Goal: Task Accomplishment & Management: Use online tool/utility

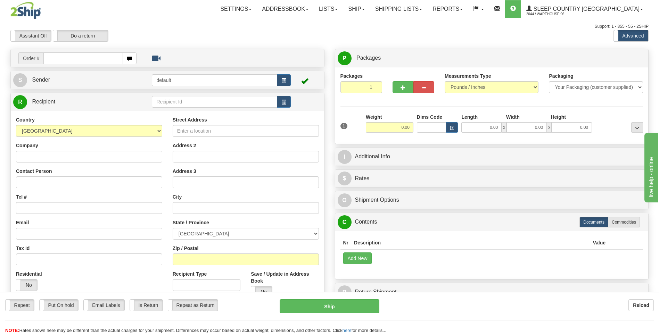
click at [114, 60] on input "text" at bounding box center [82, 58] width 79 height 12
click at [86, 61] on input "text" at bounding box center [82, 58] width 79 height 12
type input "9000I095133"
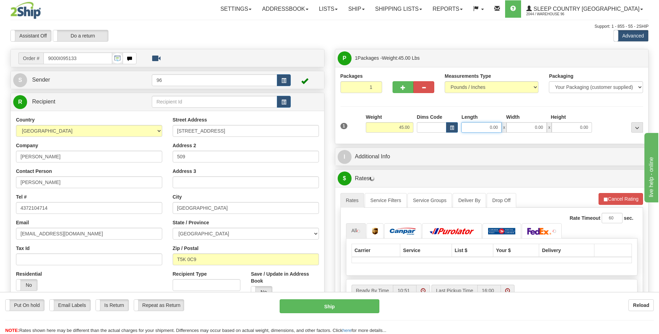
click at [485, 131] on input "0.00" at bounding box center [482, 127] width 40 height 10
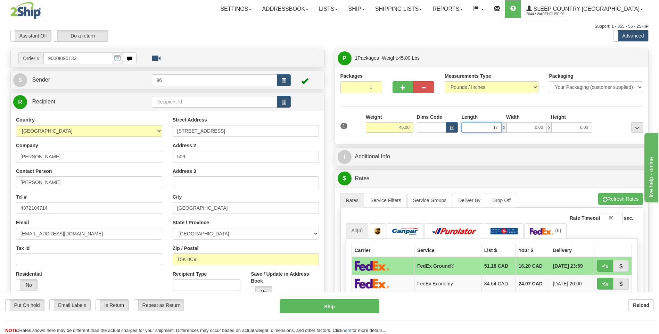
type input "17.00"
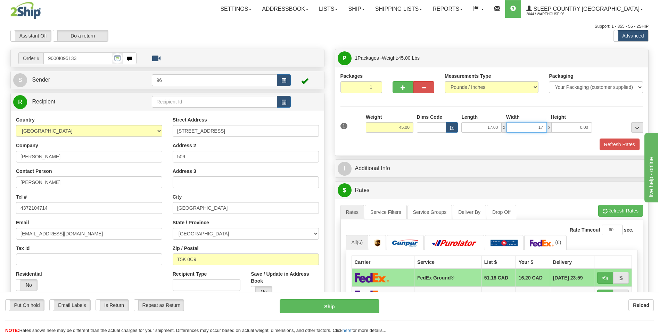
type input "17.00"
type input "42.00"
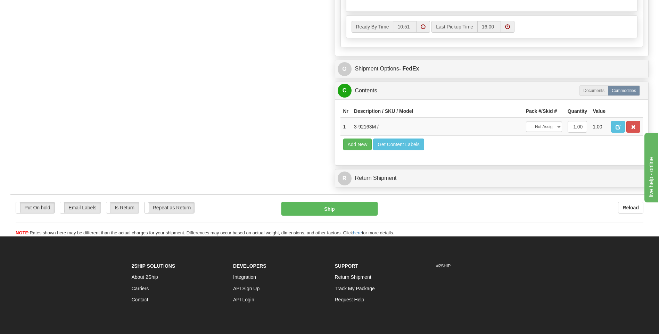
scroll to position [382, 0]
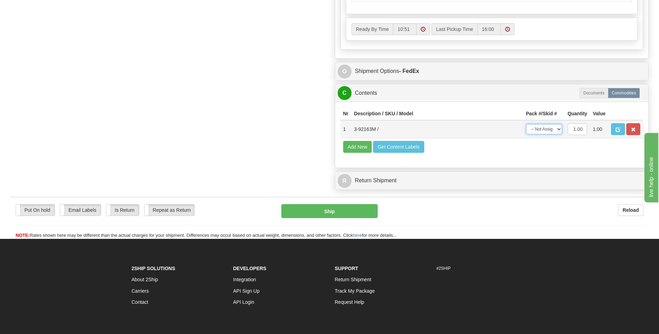
click at [549, 134] on select "-- Not Assigned -- Package 1" at bounding box center [544, 129] width 36 height 10
click at [552, 129] on select "-- Not Assigned -- Package 1" at bounding box center [544, 129] width 36 height 10
click at [551, 131] on select "-- Not Assigned -- Package 1" at bounding box center [544, 129] width 36 height 10
select select "0"
click at [526, 124] on select "-- Not Assigned -- Package 1" at bounding box center [544, 129] width 36 height 10
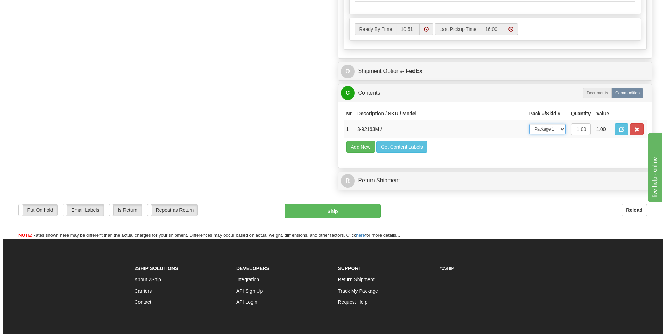
scroll to position [139, 0]
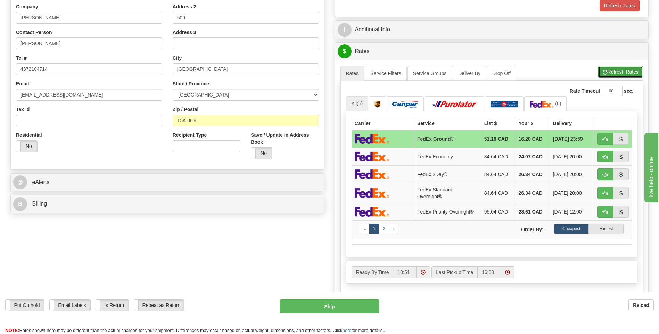
click at [612, 71] on button "Refresh Rates" at bounding box center [621, 72] width 45 height 12
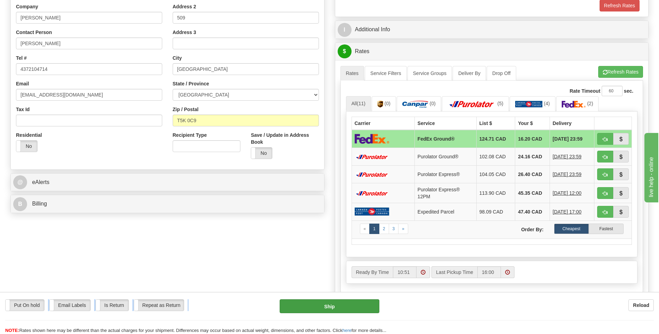
drag, startPoint x: 364, startPoint y: 300, endPoint x: 364, endPoint y: 304, distance: 4.5
click at [364, 304] on div "Put On hold Put On hold Email Labels Email Labels Edit Is Return Is Return Repe…" at bounding box center [329, 313] width 659 height 42
drag, startPoint x: 364, startPoint y: 304, endPoint x: 351, endPoint y: 302, distance: 13.7
click at [351, 302] on button "Ship" at bounding box center [329, 307] width 99 height 14
type input "92"
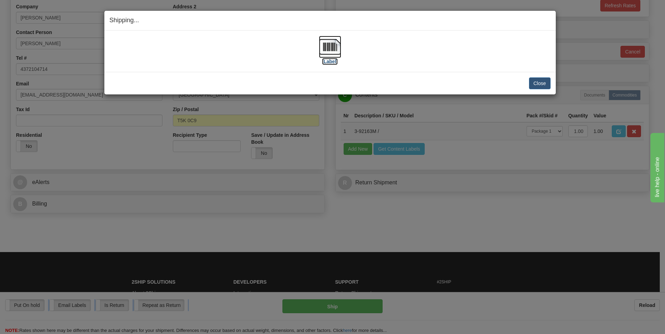
click at [334, 52] on img at bounding box center [330, 47] width 22 height 22
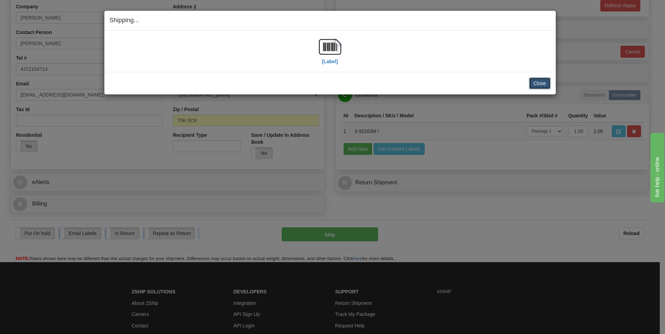
click at [541, 86] on button "Close" at bounding box center [540, 84] width 22 height 12
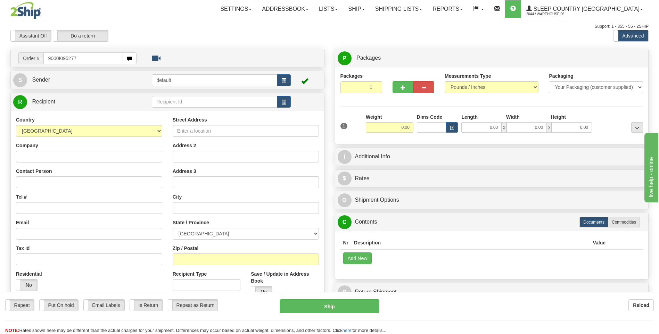
type input "9000I095277"
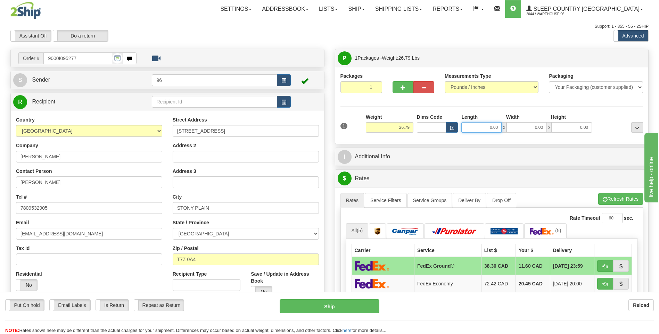
click at [501, 127] on input "0.00" at bounding box center [482, 127] width 40 height 10
type input "14.00"
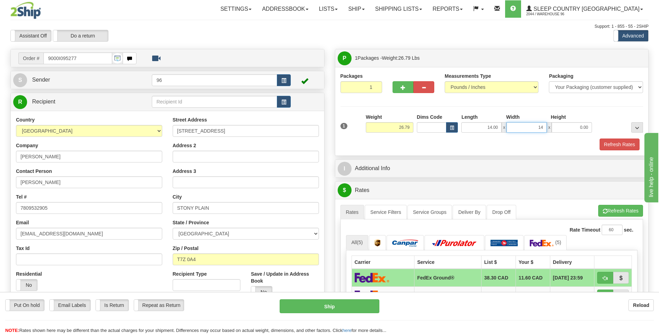
type input "14.00"
type input "40.00"
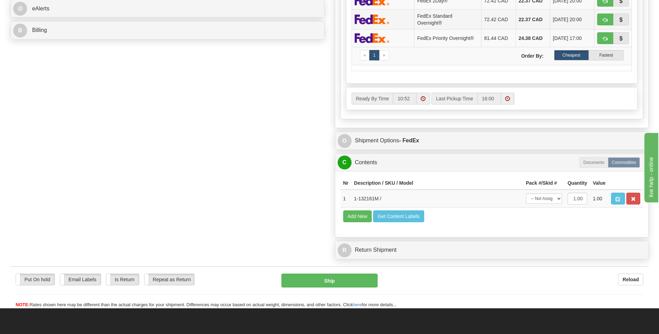
scroll to position [417, 0]
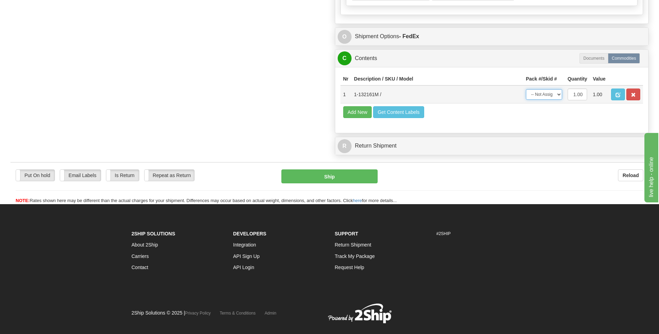
click at [548, 97] on select "-- Not Assigned -- Package 1" at bounding box center [544, 94] width 36 height 10
select select "0"
click at [526, 89] on select "-- Not Assigned -- Package 1" at bounding box center [544, 94] width 36 height 10
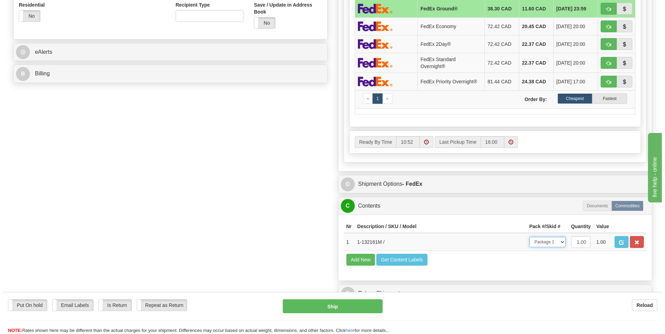
scroll to position [174, 0]
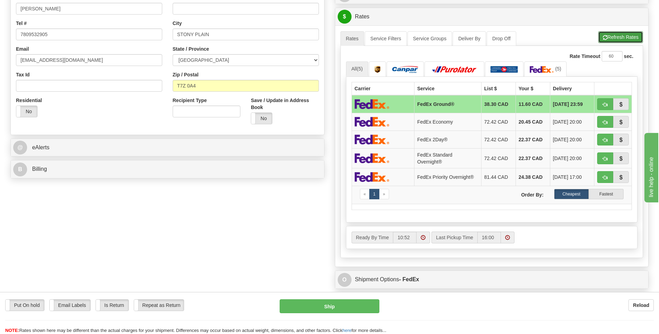
click at [610, 40] on button "Refresh Rates" at bounding box center [621, 37] width 45 height 12
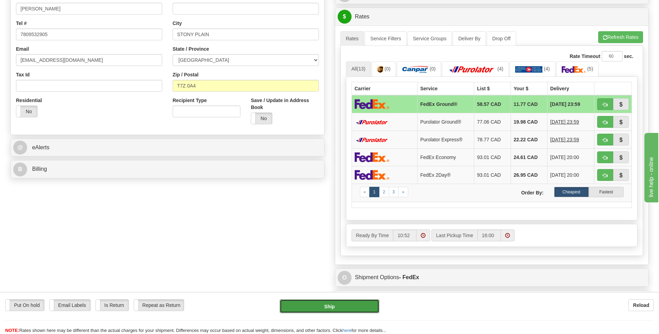
click at [335, 311] on button "Ship" at bounding box center [329, 307] width 99 height 14
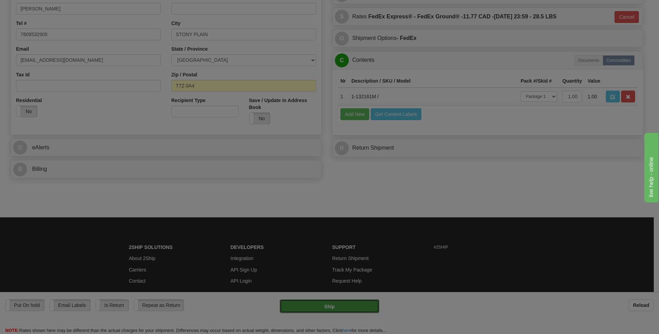
type input "92"
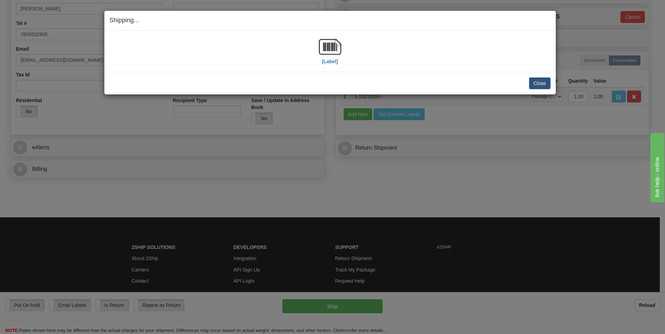
click at [338, 61] on div "[Label]" at bounding box center [330, 51] width 22 height 31
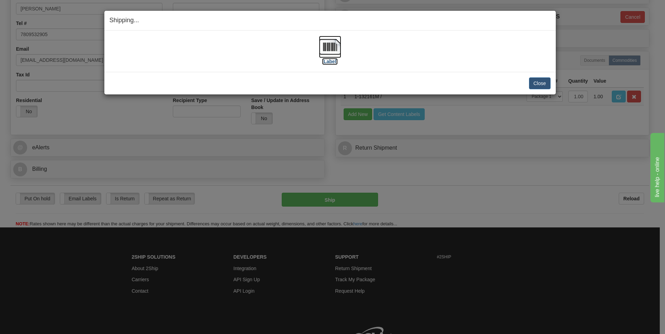
click at [337, 53] on img at bounding box center [330, 47] width 22 height 22
click at [548, 88] on button "Close" at bounding box center [540, 84] width 22 height 12
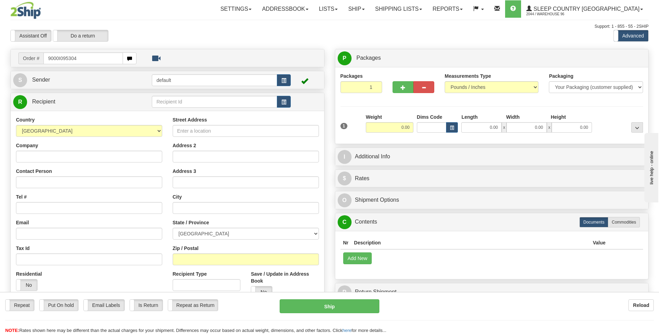
type input "9000I095304"
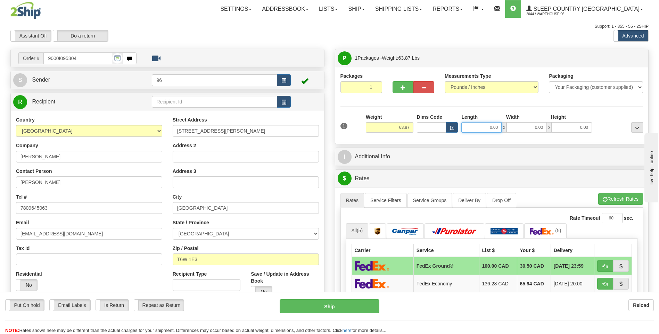
click at [467, 130] on input "0.00" at bounding box center [482, 127] width 40 height 10
type input "18.00"
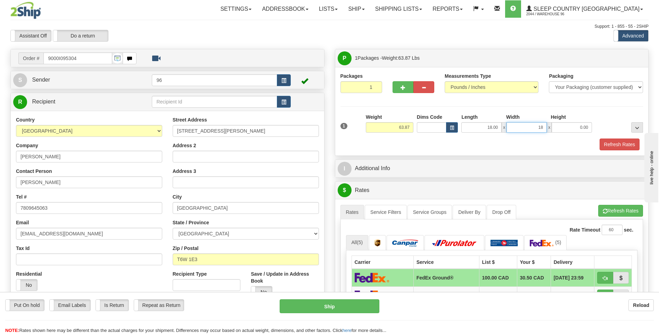
type input "18.00"
type input "42.00"
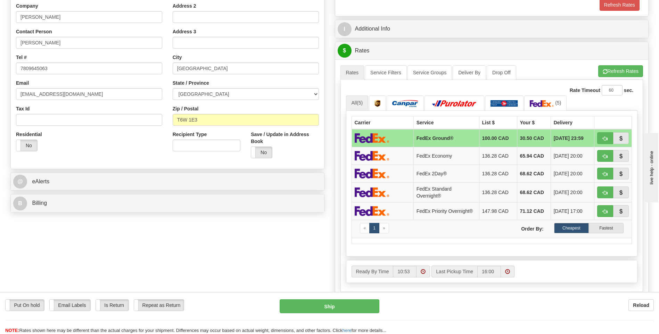
scroll to position [278, 0]
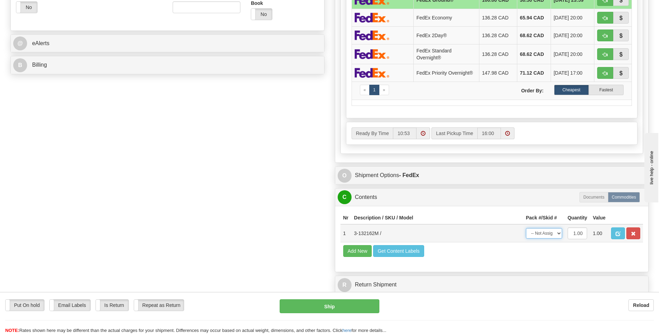
drag, startPoint x: 543, startPoint y: 233, endPoint x: 549, endPoint y: 240, distance: 9.4
click at [543, 233] on select "-- Not Assigned -- Package 1" at bounding box center [544, 233] width 36 height 10
select select "0"
click at [526, 228] on select "-- Not Assigned -- Package 1" at bounding box center [544, 233] width 36 height 10
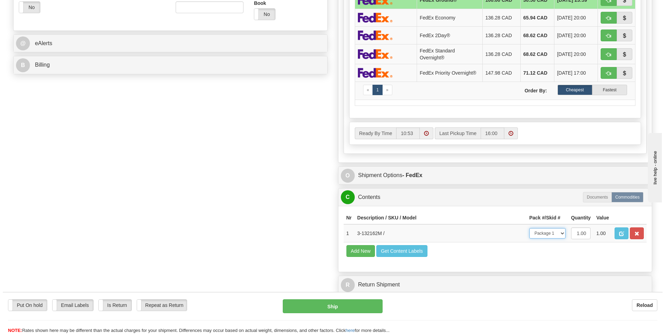
scroll to position [35, 0]
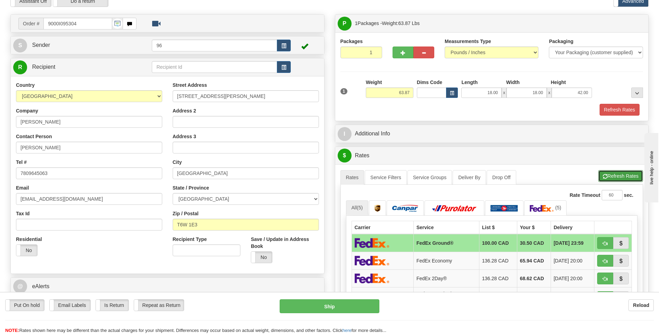
click at [621, 172] on button "Refresh Rates" at bounding box center [621, 176] width 45 height 12
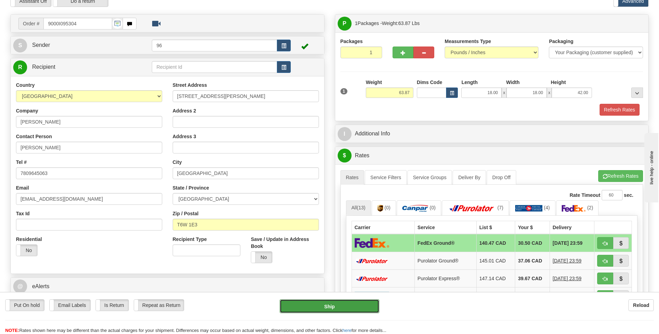
click at [358, 303] on button "Ship" at bounding box center [329, 307] width 99 height 14
type input "92"
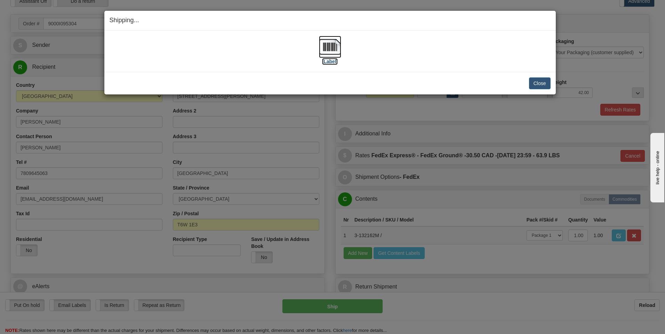
click at [319, 49] on img at bounding box center [330, 47] width 22 height 22
click at [536, 85] on button "Close" at bounding box center [540, 84] width 22 height 12
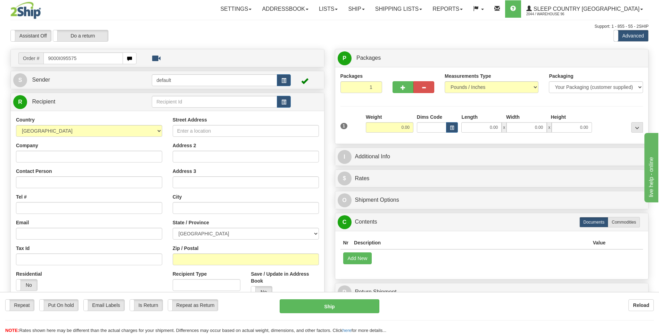
type input "9000I095575"
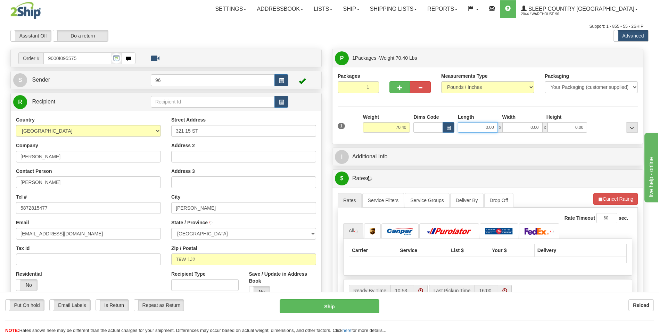
click at [482, 128] on input "0.00" at bounding box center [478, 127] width 40 height 10
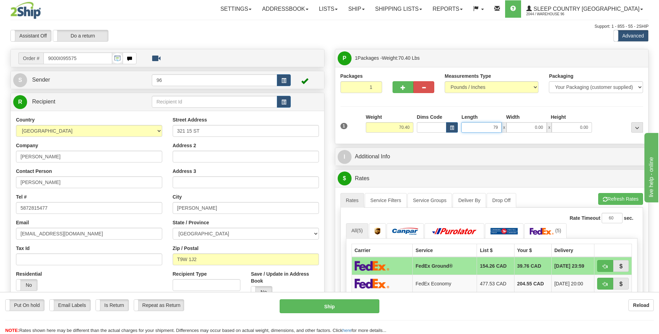
type input "79.00"
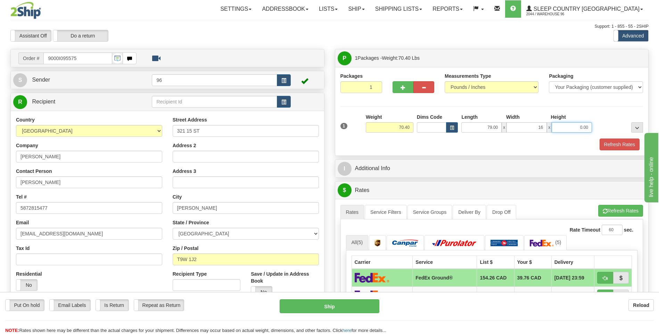
type input "16.00"
type input "4"
type input "10.00"
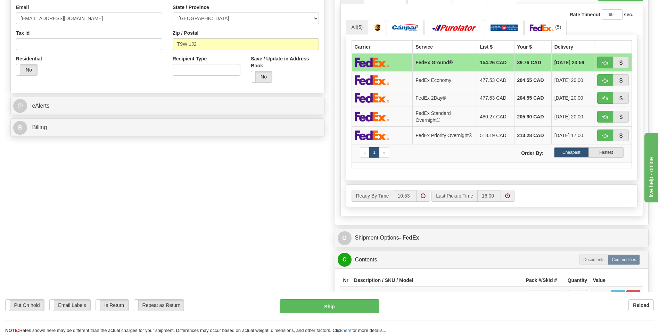
scroll to position [278, 0]
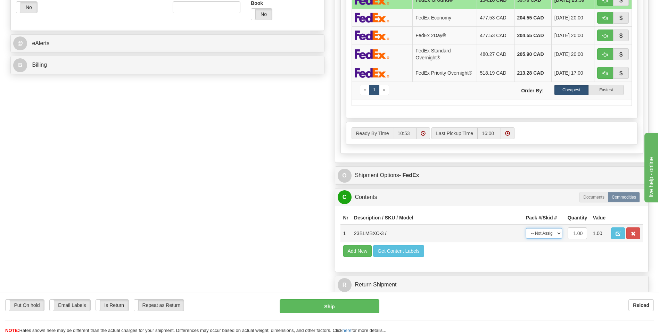
drag, startPoint x: 553, startPoint y: 237, endPoint x: 553, endPoint y: 242, distance: 4.9
click at [553, 237] on select "-- Not Assigned -- Package 1" at bounding box center [544, 233] width 36 height 10
select select "0"
click at [526, 230] on select "-- Not Assigned -- Package 1" at bounding box center [544, 233] width 36 height 10
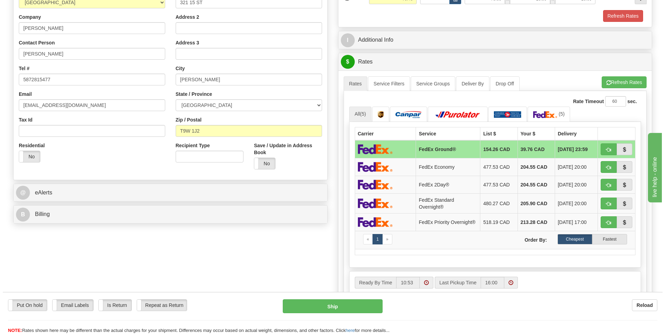
scroll to position [35, 0]
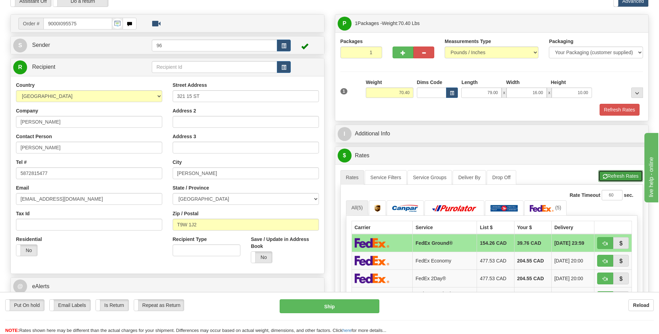
click at [613, 174] on button "Refresh Rates" at bounding box center [621, 176] width 45 height 12
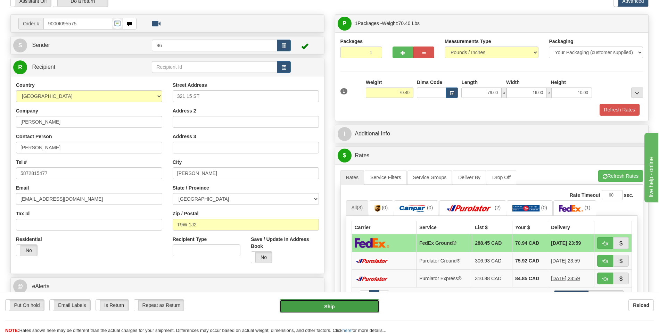
click at [371, 306] on button "Ship" at bounding box center [329, 307] width 99 height 14
type input "92"
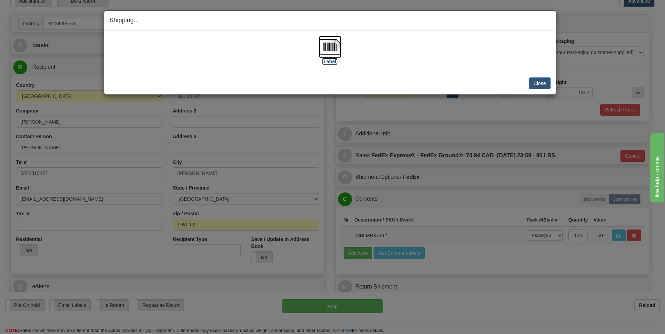
click at [327, 40] on img at bounding box center [330, 47] width 22 height 22
click at [543, 85] on button "Close" at bounding box center [540, 84] width 22 height 12
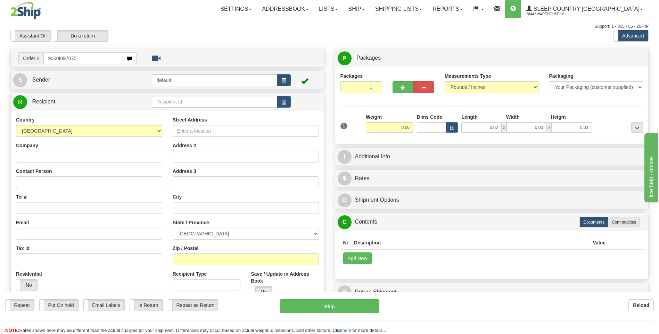
type input "9000I097075"
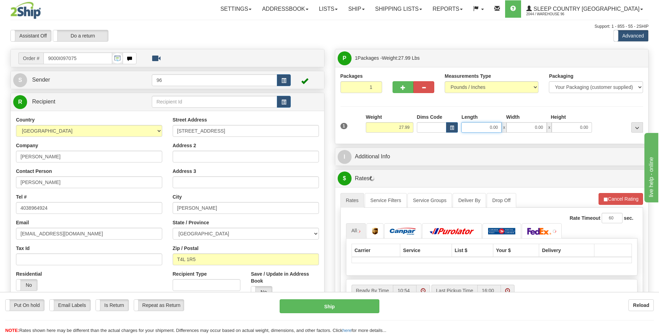
click at [484, 125] on input "0.00" at bounding box center [482, 127] width 40 height 10
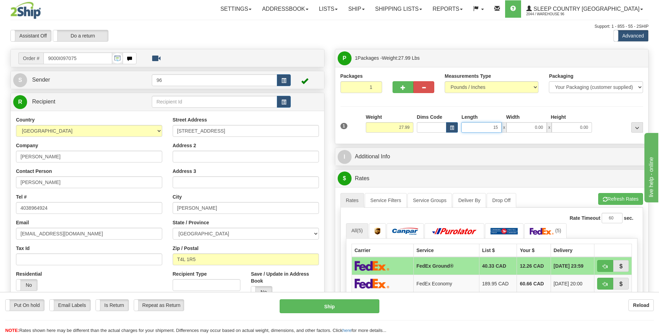
type input "15.00"
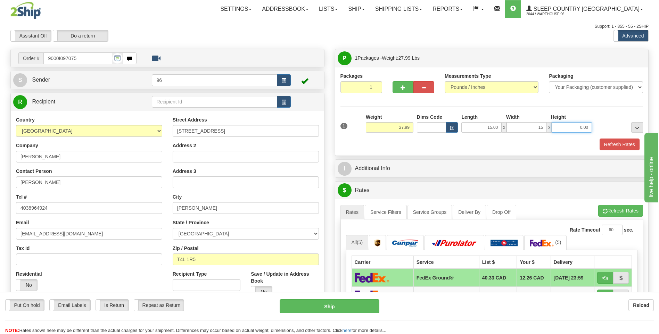
type input "15.00"
type input "0.00"
click at [581, 136] on div "1 Weight 27.99 Dims Code x x" at bounding box center [492, 126] width 307 height 25
click at [582, 133] on div "1 Weight 27.99 Dims Code x x" at bounding box center [492, 126] width 307 height 25
click at [586, 128] on input "0.00" at bounding box center [572, 127] width 40 height 10
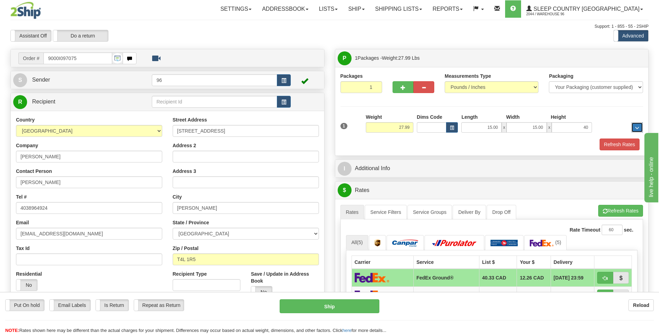
type input "40.00"
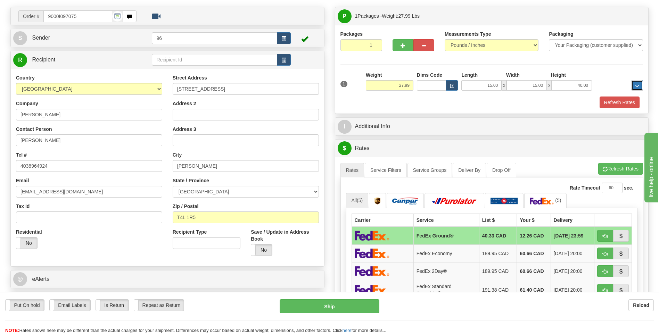
scroll to position [313, 0]
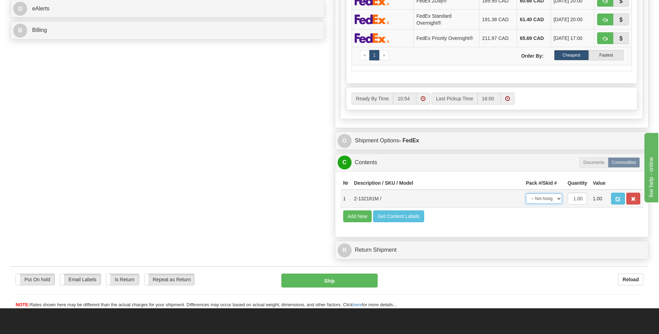
click at [544, 202] on select "-- Not Assigned -- Package 1" at bounding box center [544, 199] width 36 height 10
select select "0"
click at [526, 194] on select "-- Not Assigned -- Package 1" at bounding box center [544, 199] width 36 height 10
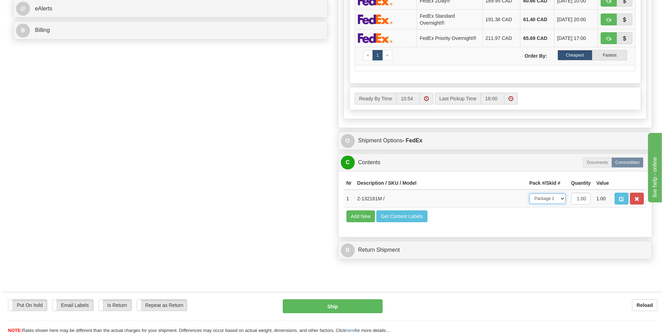
scroll to position [70, 0]
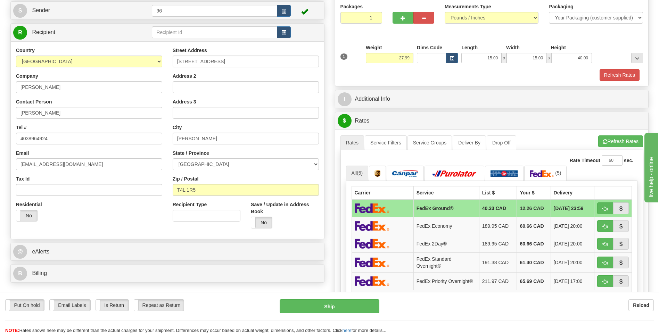
click at [616, 132] on div "A change has been made which could impact your rate estimate. To ensure the est…" at bounding box center [492, 250] width 314 height 241
click at [617, 135] on div "A change has been made which could impact your rate estimate. To ensure the est…" at bounding box center [492, 250] width 314 height 241
click at [618, 139] on button "Refresh Rates" at bounding box center [621, 142] width 45 height 12
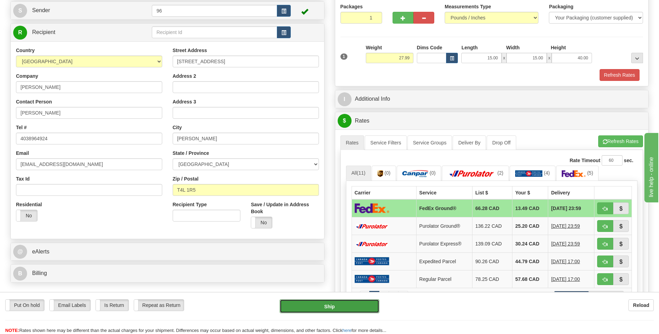
click at [308, 310] on button "Ship" at bounding box center [329, 307] width 99 height 14
type input "92"
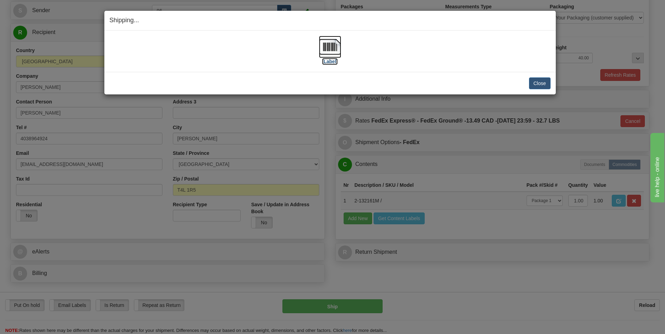
click at [327, 54] on img at bounding box center [330, 47] width 22 height 22
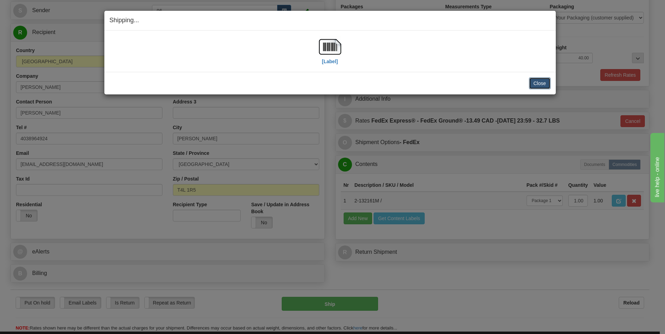
click at [540, 85] on button "Close" at bounding box center [540, 84] width 22 height 12
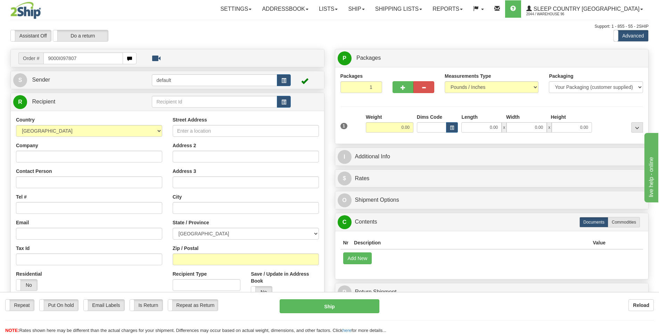
type input "9000I097807"
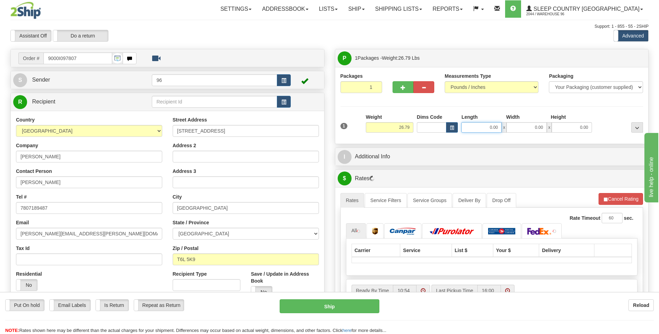
click at [482, 129] on input "0.00" at bounding box center [482, 127] width 40 height 10
type input "14.00"
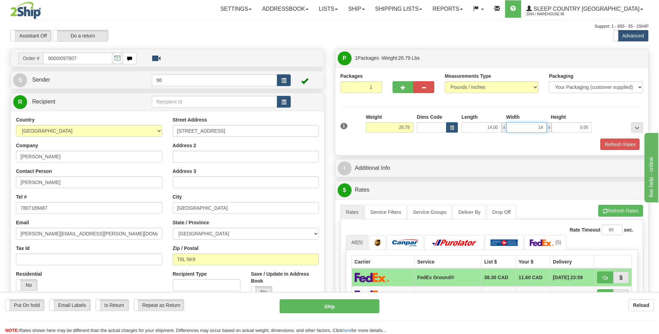
type input "14.00"
type input "40.00"
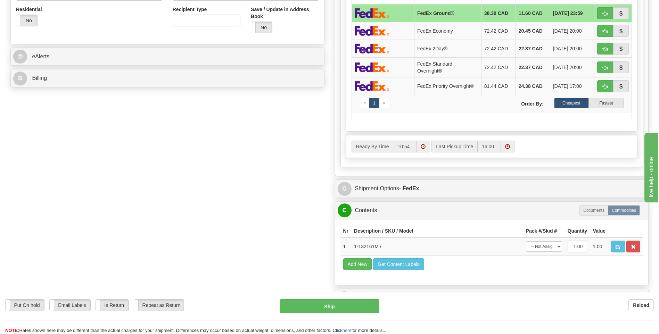
scroll to position [348, 0]
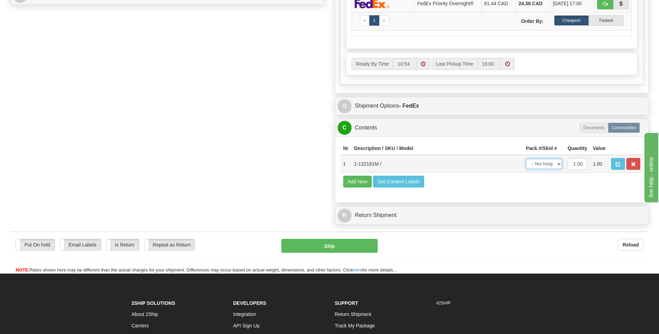
click at [552, 168] on select "-- Not Assigned -- Package 1" at bounding box center [544, 164] width 36 height 10
click at [526, 159] on select "-- Not Assigned -- Package 1" at bounding box center [544, 164] width 36 height 10
click at [553, 179] on td "Add New Get Content Labels" at bounding box center [492, 182] width 303 height 18
click at [554, 169] on select "-- Not Assigned -- Package 1" at bounding box center [544, 164] width 36 height 10
select select "0"
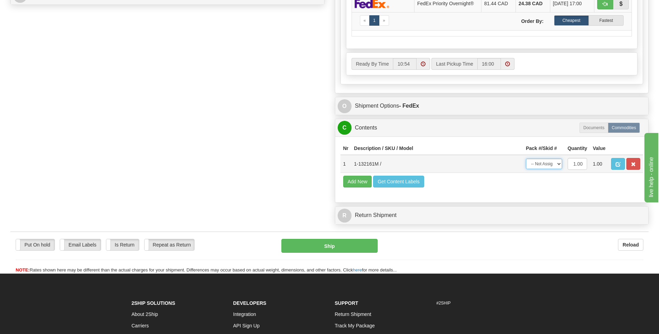
click at [526, 159] on select "-- Not Assigned -- Package 1" at bounding box center [544, 164] width 36 height 10
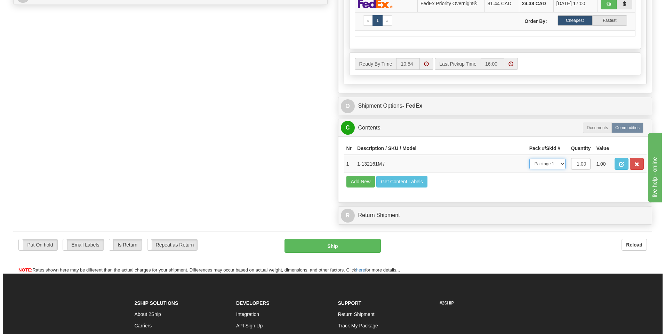
scroll to position [70, 0]
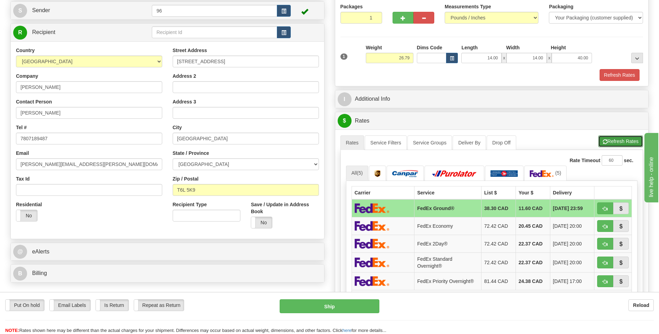
click at [614, 140] on button "Refresh Rates" at bounding box center [621, 142] width 45 height 12
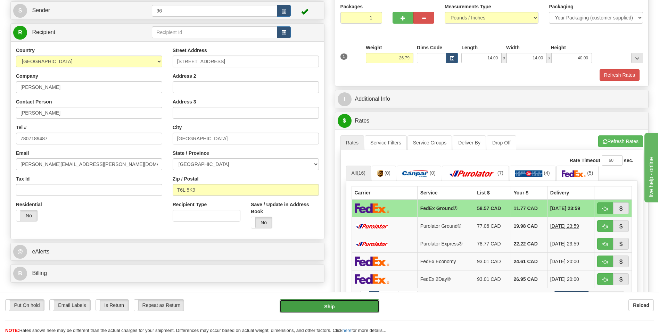
click at [347, 311] on button "Ship" at bounding box center [329, 307] width 99 height 14
type input "92"
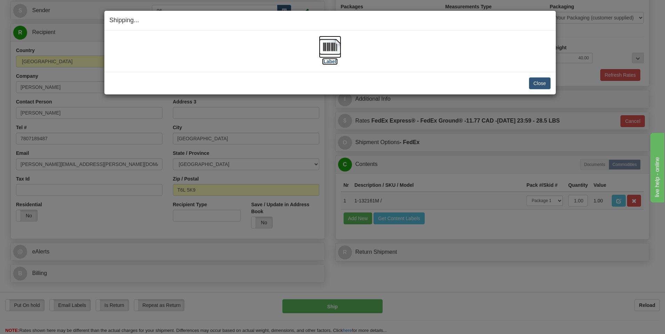
click at [331, 59] on label "[Label]" at bounding box center [330, 61] width 16 height 7
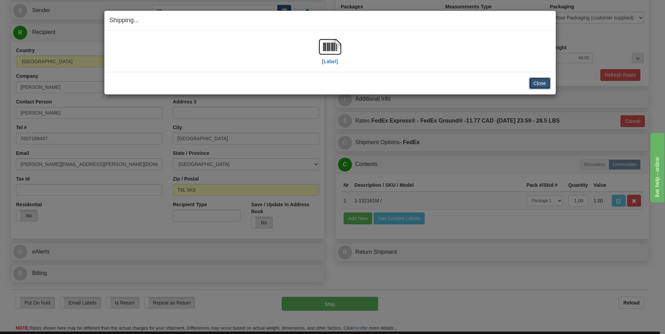
click at [544, 85] on button "Close" at bounding box center [540, 84] width 22 height 12
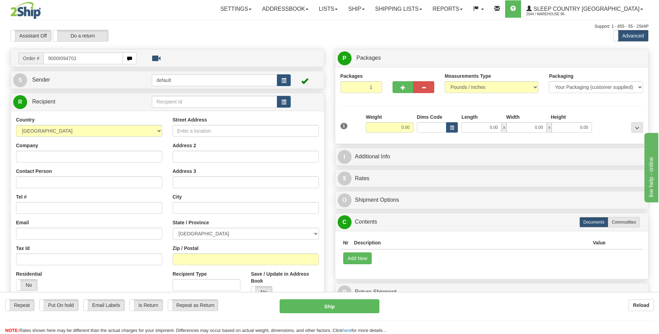
type input "9000I094701"
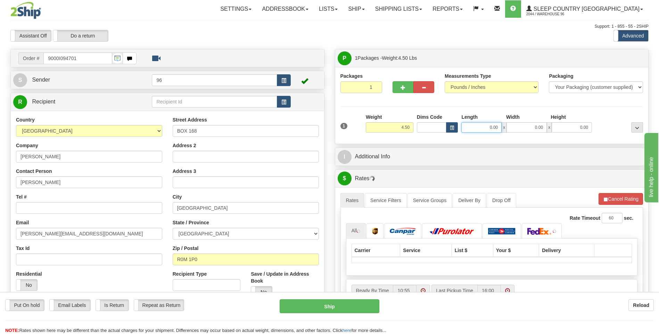
click at [486, 123] on input "0.00" at bounding box center [482, 127] width 40 height 10
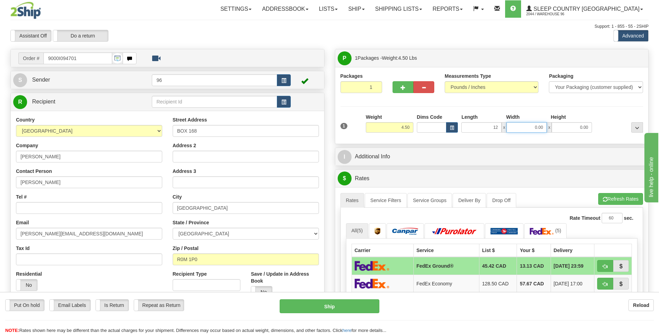
type input "12.00"
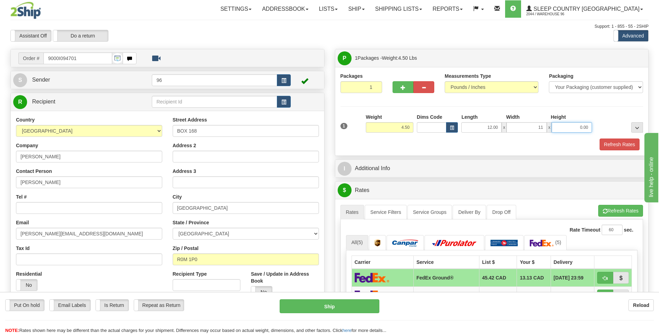
type input "11.00"
type input "4.00"
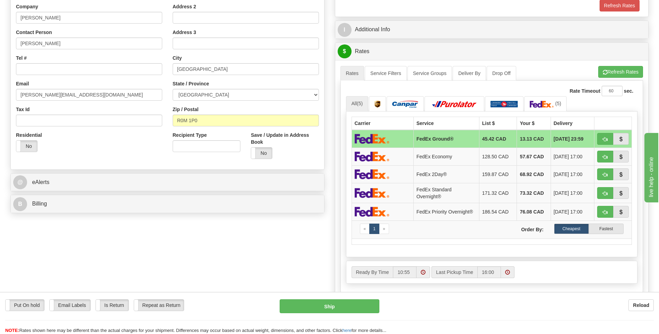
scroll to position [348, 0]
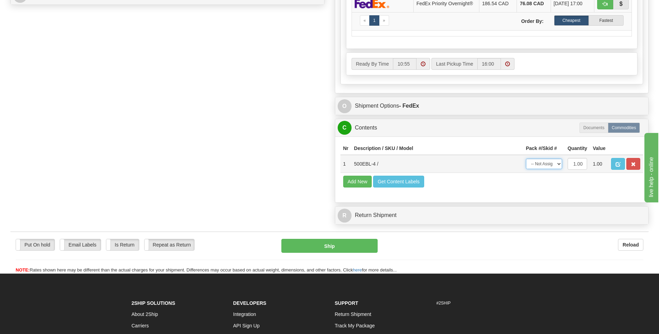
drag, startPoint x: 527, startPoint y: 160, endPoint x: 536, endPoint y: 164, distance: 10.3
click at [527, 160] on select "-- Not Assigned -- Package 1" at bounding box center [544, 164] width 36 height 10
select select "0"
click at [526, 159] on select "-- Not Assigned -- Package 1" at bounding box center [544, 164] width 36 height 10
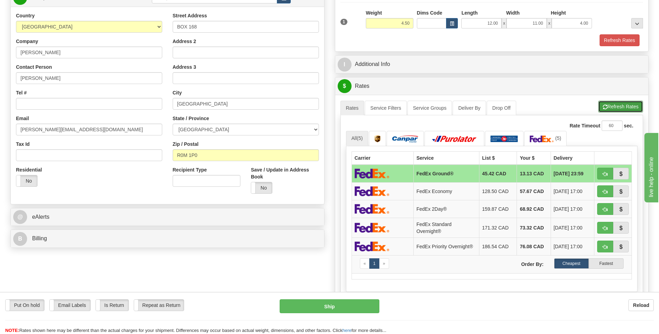
click at [611, 102] on button "Refresh Rates" at bounding box center [621, 107] width 45 height 12
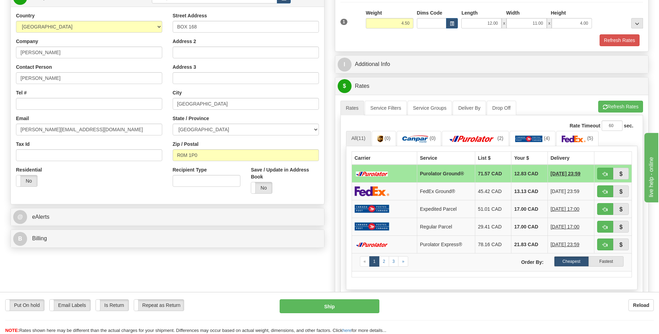
click at [348, 299] on div "Put On hold Put On hold Email Labels Email Labels Edit Is Return Is Return Repe…" at bounding box center [329, 313] width 659 height 42
click at [348, 301] on button "Ship" at bounding box center [329, 307] width 99 height 14
type input "260"
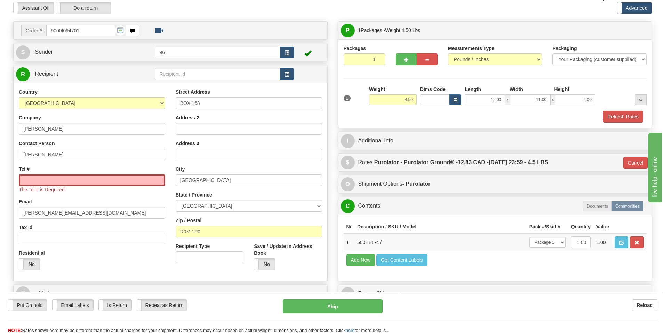
scroll to position [0, 0]
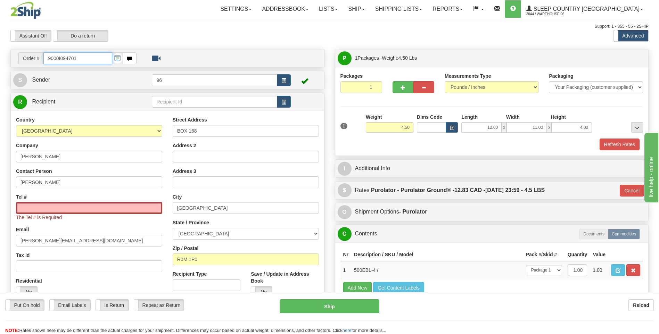
drag, startPoint x: 62, startPoint y: 61, endPoint x: 43, endPoint y: 61, distance: 18.1
click at [43, 61] on input "9000I094701" at bounding box center [77, 58] width 68 height 12
click at [104, 209] on input "Tel #" at bounding box center [89, 208] width 146 height 12
paste input "204 573-3143"
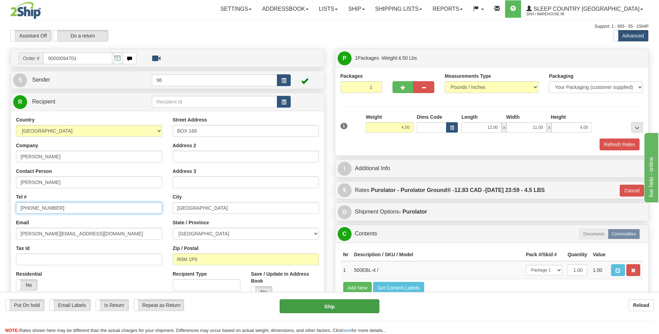
type input "204 573-3143"
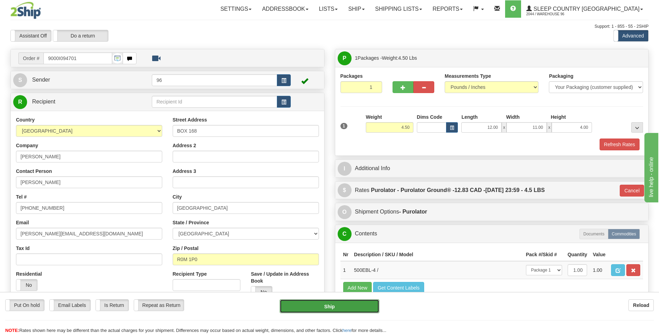
click at [321, 303] on button "Ship" at bounding box center [329, 307] width 99 height 14
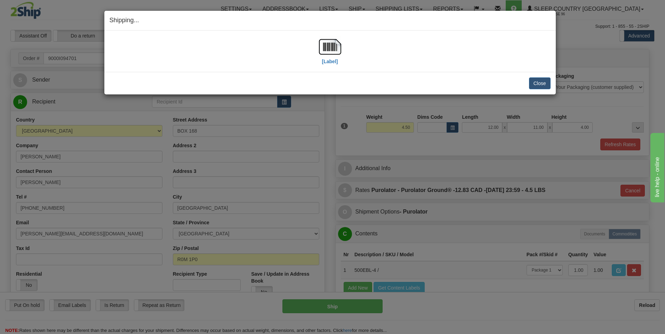
click at [345, 51] on div "[Label]" at bounding box center [329, 51] width 441 height 31
click at [340, 50] on img at bounding box center [330, 47] width 22 height 22
click at [536, 82] on button "Close" at bounding box center [540, 84] width 22 height 12
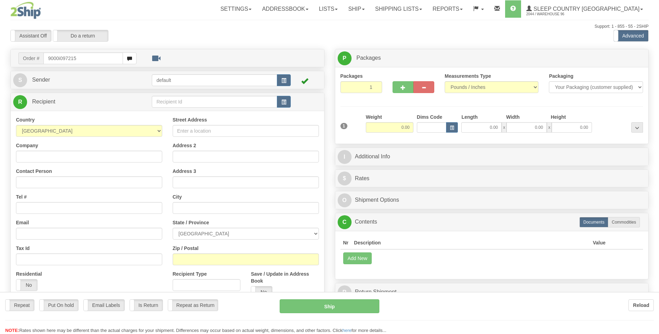
type input "9000i097215"
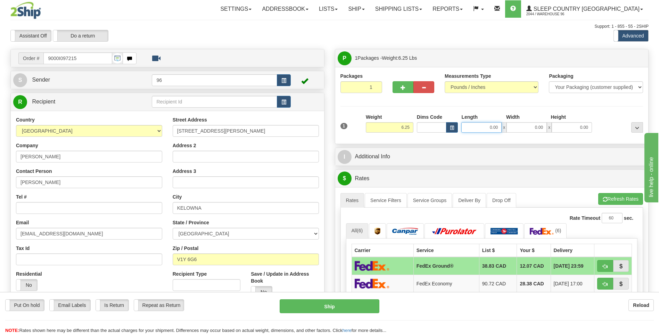
click at [490, 130] on input "0.00" at bounding box center [482, 127] width 40 height 10
type input "23.00"
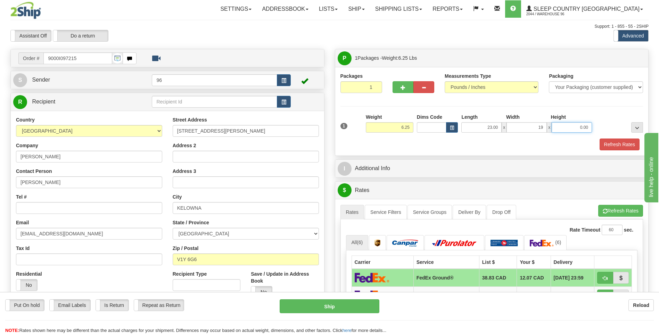
type input "19.00"
type input "6.00"
drag, startPoint x: 490, startPoint y: 130, endPoint x: 604, endPoint y: 113, distance: 114.6
click at [604, 113] on div "Packages 1 1 Measurements Type" at bounding box center [492, 112] width 303 height 78
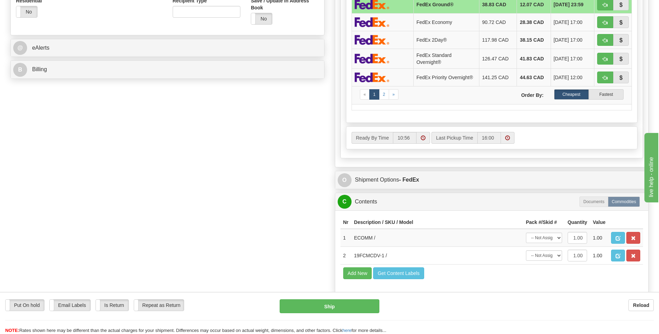
scroll to position [313, 0]
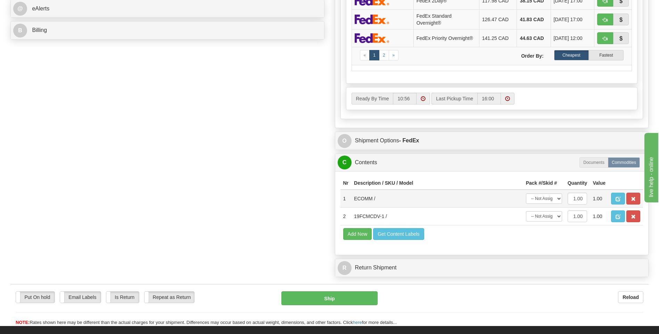
click at [537, 205] on td "-- Not Assigned -- Package 1" at bounding box center [544, 199] width 42 height 18
click at [541, 201] on select "-- Not Assigned -- Package 1" at bounding box center [544, 199] width 36 height 10
select select "0"
click at [526, 194] on select "-- Not Assigned -- Package 1" at bounding box center [544, 199] width 36 height 10
click at [540, 217] on select "-- Not Assigned -- Package 1" at bounding box center [544, 216] width 36 height 10
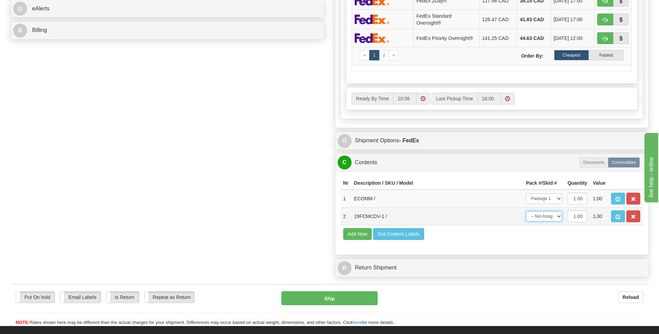
select select "0"
click at [526, 211] on select "-- Not Assigned -- Package 1" at bounding box center [544, 216] width 36 height 10
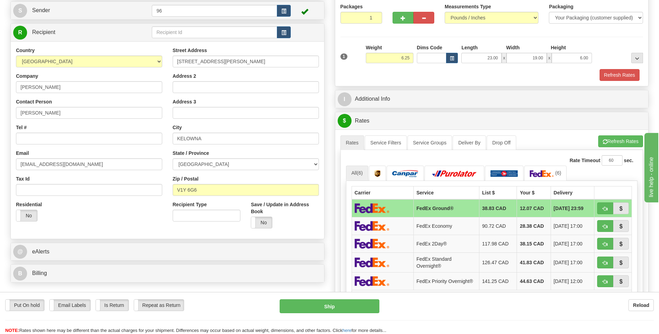
click at [605, 134] on div "A change has been made which could impact your rate estimate. To ensure the est…" at bounding box center [492, 250] width 314 height 241
click at [610, 140] on button "Refresh Rates" at bounding box center [621, 142] width 45 height 12
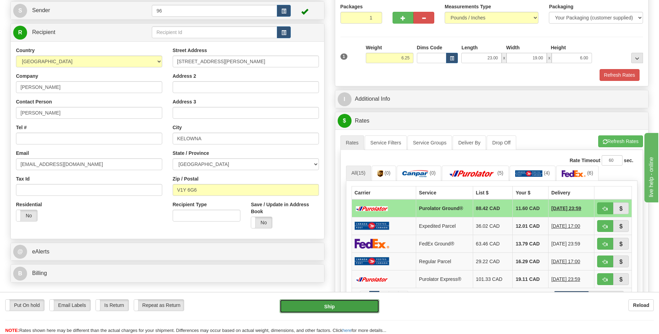
click at [323, 301] on button "Ship" at bounding box center [329, 307] width 99 height 14
type input "260"
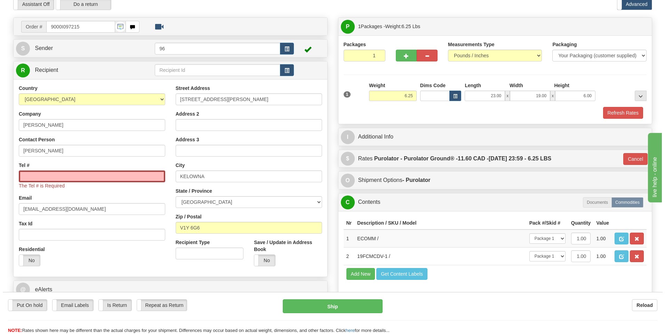
scroll to position [0, 0]
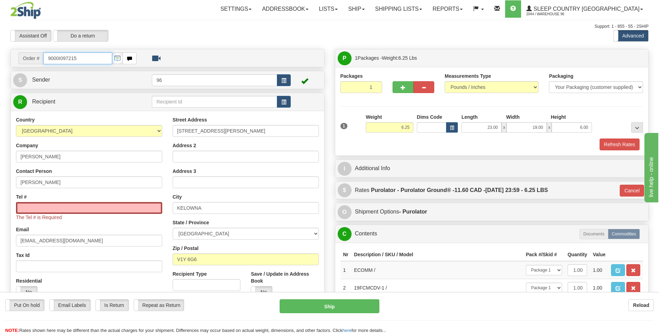
drag, startPoint x: 35, startPoint y: 65, endPoint x: 24, endPoint y: 67, distance: 10.6
click at [28, 66] on div "Order # 9000I097215" at bounding box center [168, 58] width 314 height 18
click at [76, 207] on input "Tel #" at bounding box center [89, 208] width 146 height 12
paste input "250 878-2208"
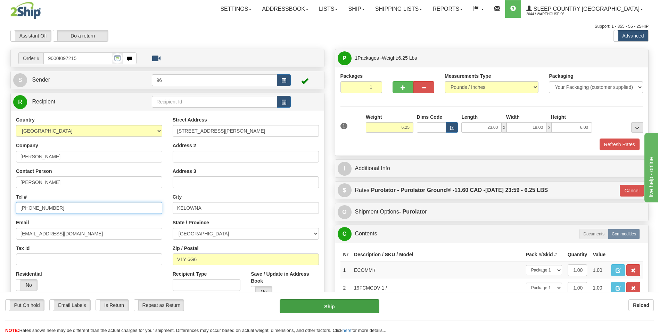
type input "250 878-2208"
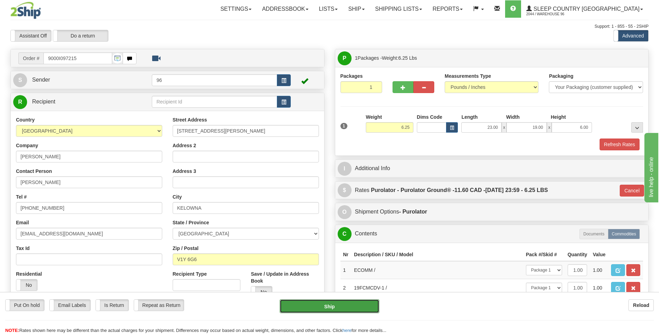
click at [325, 309] on button "Ship" at bounding box center [329, 307] width 99 height 14
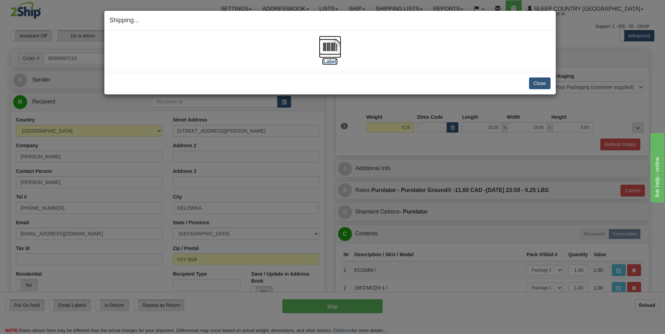
click at [334, 51] on img at bounding box center [330, 47] width 22 height 22
click at [544, 86] on button "Close" at bounding box center [540, 84] width 22 height 12
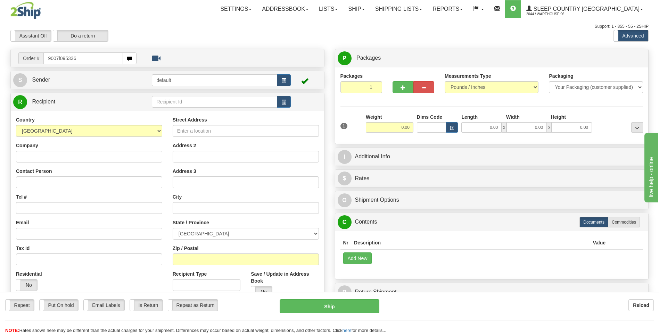
type input "9007i095336"
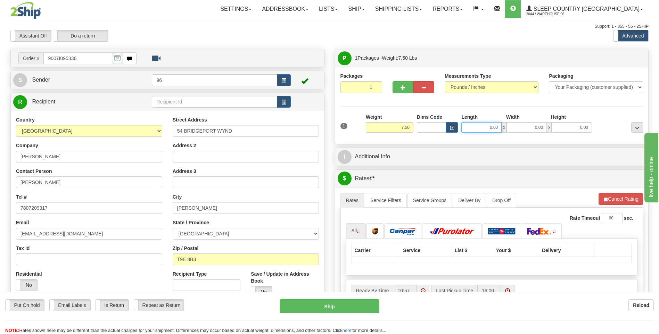
click at [495, 129] on input "0.00" at bounding box center [482, 127] width 40 height 10
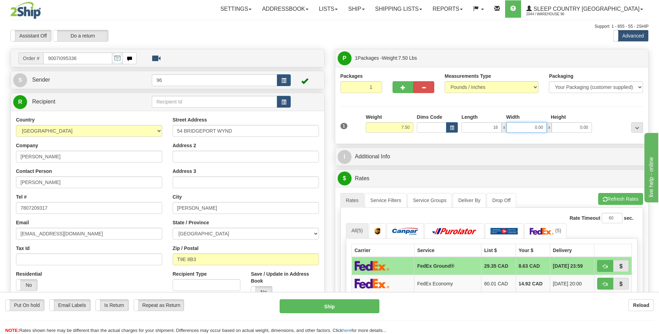
type input "16.00"
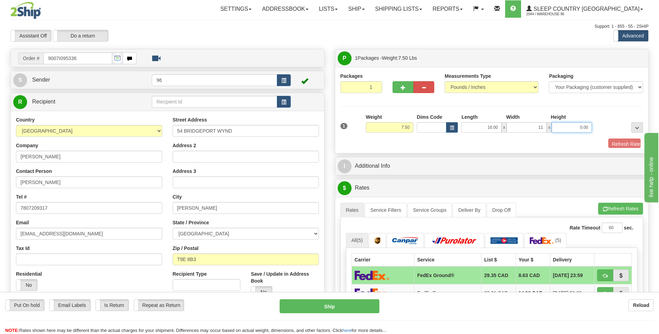
type input "11.00"
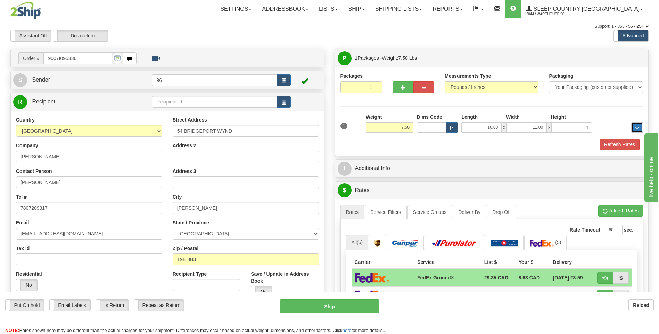
type input "4.00"
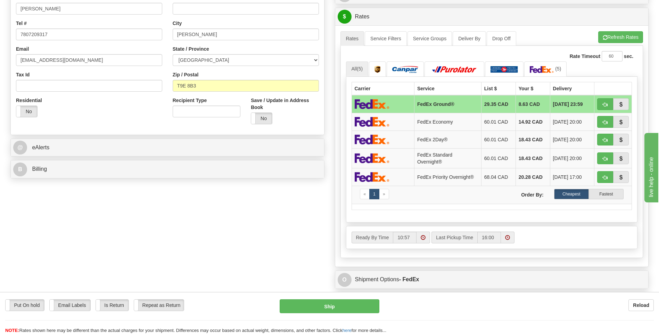
scroll to position [348, 0]
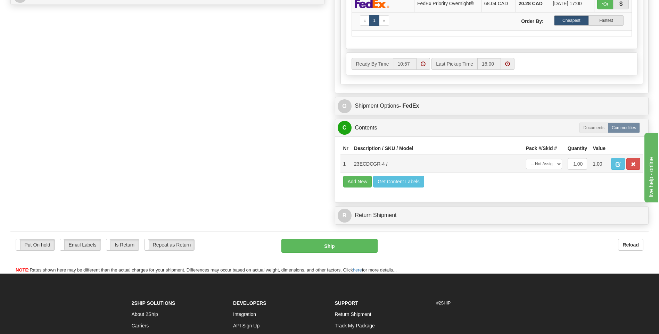
drag, startPoint x: 545, startPoint y: 157, endPoint x: 548, endPoint y: 161, distance: 4.0
click at [546, 159] on td "-- Not Assigned -- Package 1" at bounding box center [544, 164] width 42 height 18
drag, startPoint x: 548, startPoint y: 161, endPoint x: 549, endPoint y: 170, distance: 9.8
click at [548, 161] on select "-- Not Assigned -- Package 1" at bounding box center [544, 164] width 36 height 10
select select "0"
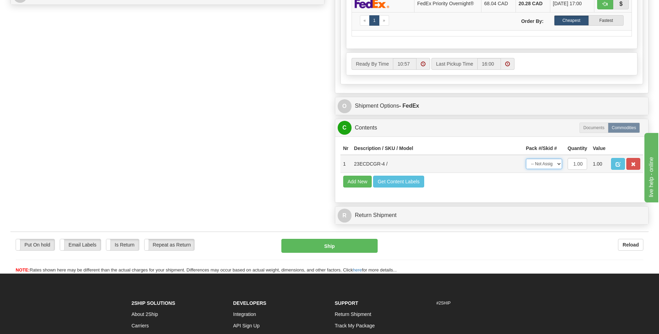
click at [526, 159] on select "-- Not Assigned -- Package 1" at bounding box center [544, 164] width 36 height 10
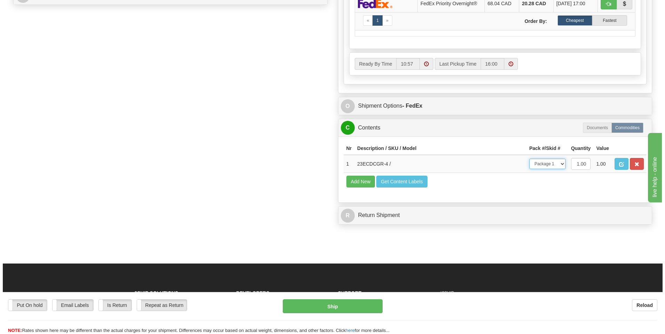
scroll to position [139, 0]
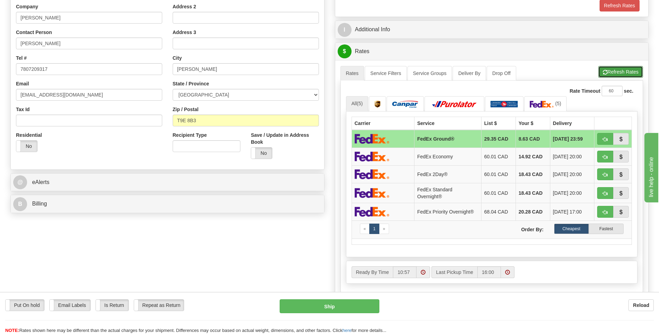
click at [622, 67] on button "Refresh Rates" at bounding box center [621, 72] width 45 height 12
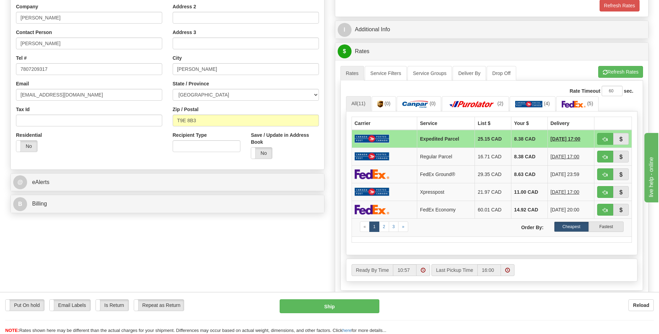
click at [340, 316] on div "Put On hold Put On hold Email Labels Email Labels Edit Is Return Is Return Repe…" at bounding box center [329, 317] width 659 height 35
click at [341, 311] on button "Ship" at bounding box center [329, 307] width 99 height 14
type input "DOM.EP"
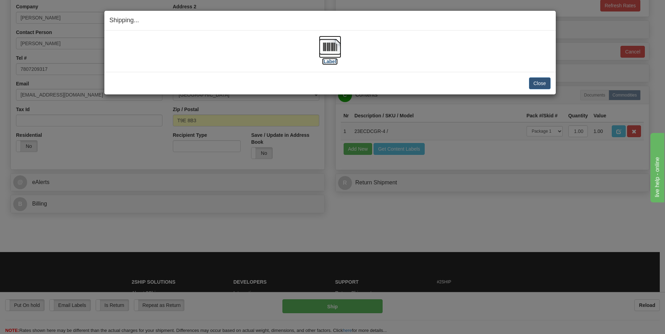
click at [331, 56] on img at bounding box center [330, 47] width 22 height 22
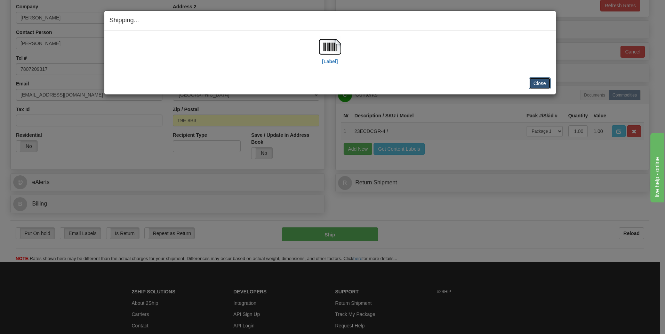
click at [541, 82] on button "Close" at bounding box center [540, 84] width 22 height 12
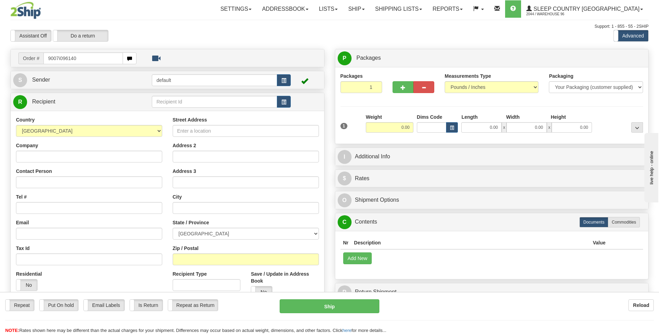
type input "9007i096140"
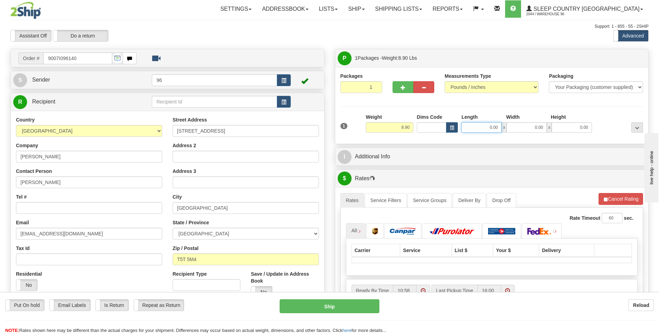
click at [480, 123] on input "0.00" at bounding box center [482, 127] width 40 height 10
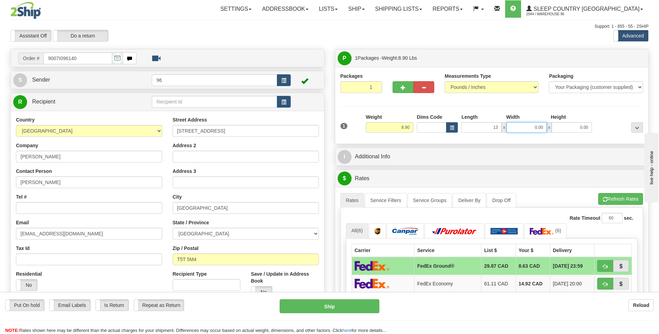
type input "13.00"
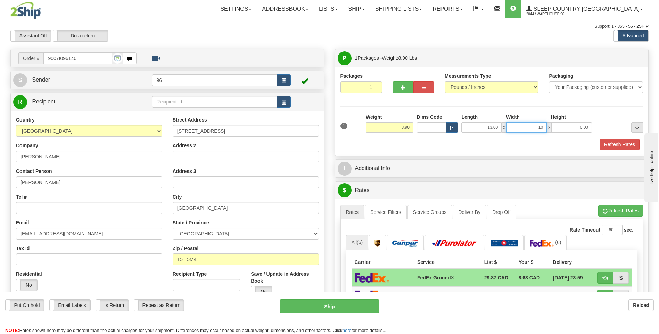
type input "10.00"
type input "8"
type input "8.00"
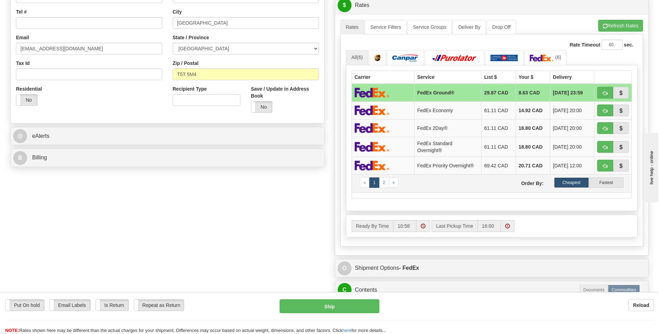
scroll to position [174, 0]
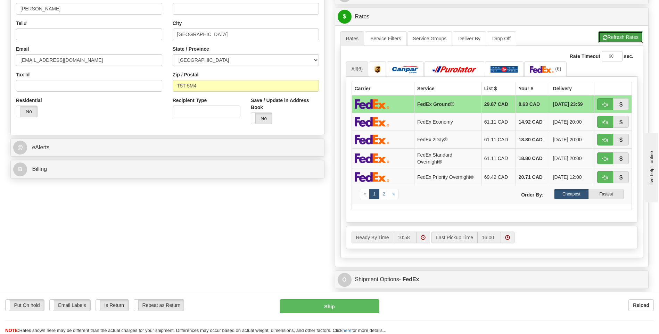
click at [620, 32] on button "Refresh Rates" at bounding box center [621, 37] width 45 height 12
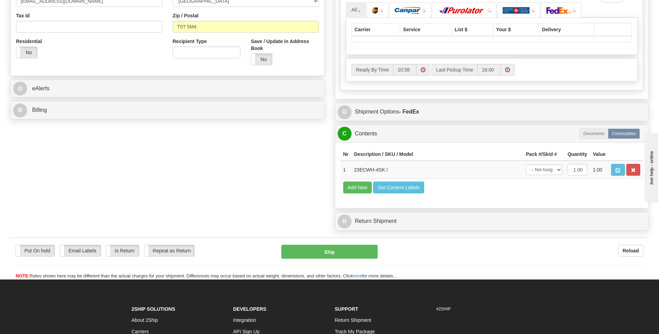
scroll to position [278, 0]
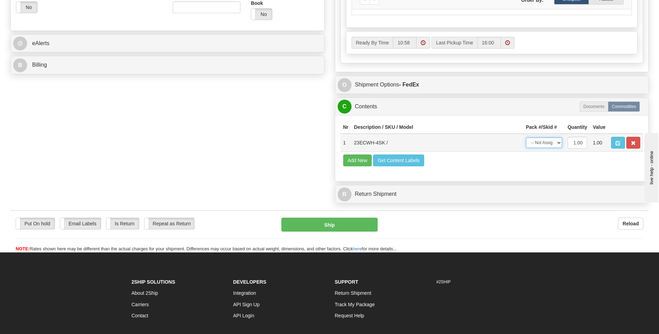
click at [555, 143] on select "-- Not Assigned -- Package 1" at bounding box center [544, 143] width 36 height 10
select select "0"
click at [526, 138] on select "-- Not Assigned -- Package 1" at bounding box center [544, 143] width 36 height 10
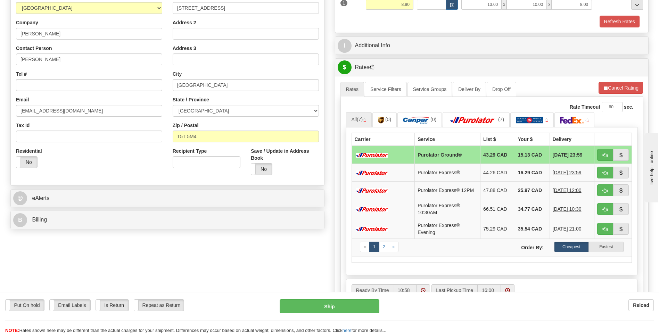
scroll to position [0, 0]
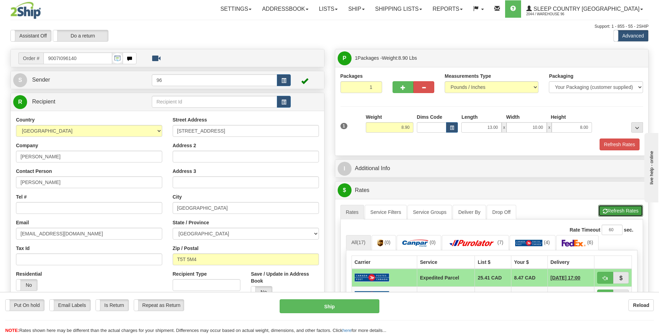
click at [621, 206] on button "Refresh Rates" at bounding box center [621, 211] width 45 height 12
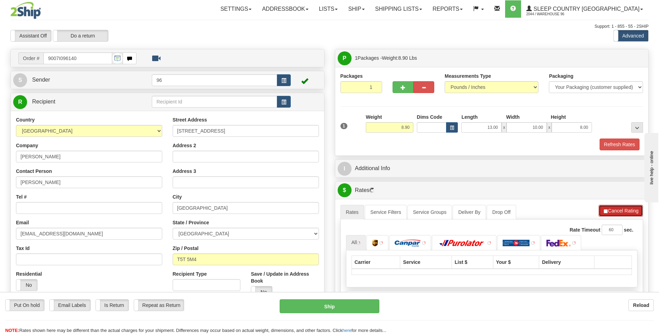
click at [621, 206] on button "Cancel Rating" at bounding box center [621, 211] width 44 height 12
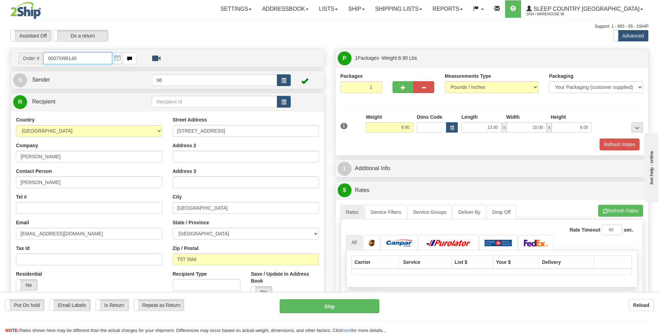
drag, startPoint x: 55, startPoint y: 53, endPoint x: 11, endPoint y: 54, distance: 44.1
click at [11, 54] on div "Order # 9007I096140" at bounding box center [168, 58] width 314 height 18
click at [57, 234] on input "reisa.sheckter@gmail.com" at bounding box center [89, 234] width 146 height 12
click at [54, 220] on div "Email reisa.sheckter@gmail.com" at bounding box center [89, 229] width 146 height 21
click at [57, 211] on input "Tel #" at bounding box center [89, 208] width 146 height 12
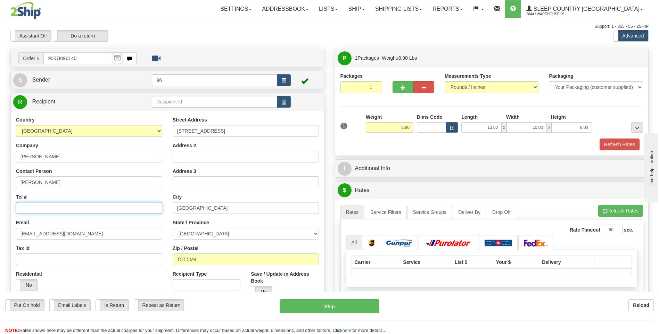
paste input "780 497-1083"
type input "780 497-1083"
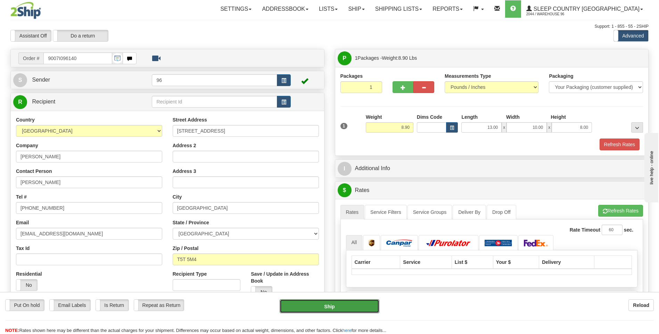
click at [311, 306] on button "Ship" at bounding box center [329, 307] width 99 height 14
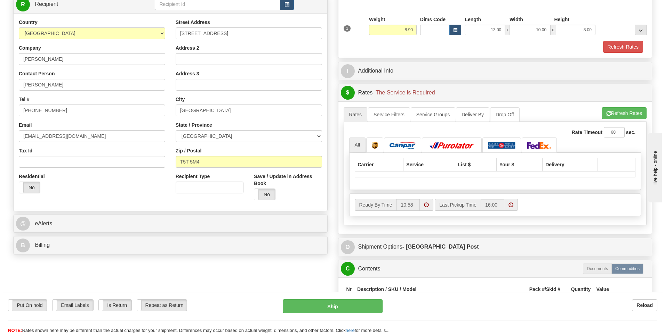
scroll to position [104, 0]
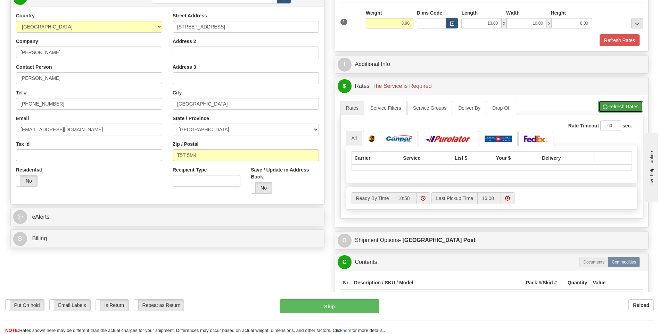
click at [616, 110] on button "Refresh Rates" at bounding box center [621, 107] width 45 height 12
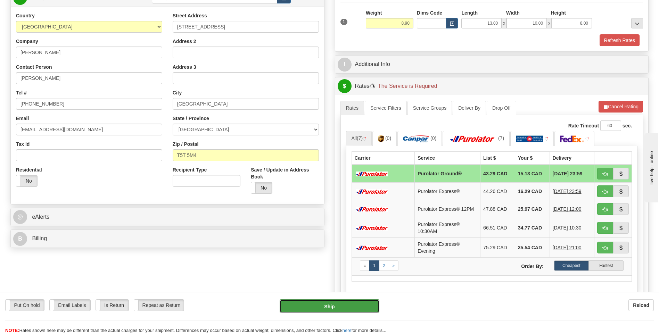
click at [317, 304] on button "Ship" at bounding box center [329, 307] width 99 height 14
type input "92"
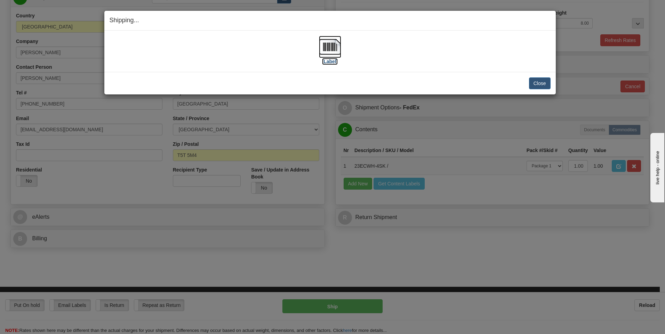
click at [337, 48] on img at bounding box center [330, 47] width 22 height 22
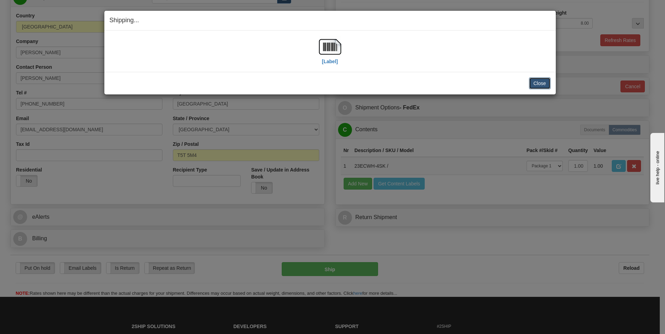
click at [537, 78] on button "Close" at bounding box center [540, 84] width 22 height 12
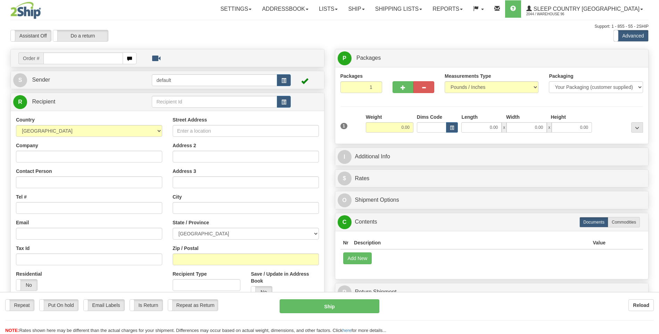
click at [59, 56] on div at bounding box center [329, 167] width 659 height 334
click at [85, 63] on input "text" at bounding box center [82, 58] width 79 height 12
type input "9000I097425"
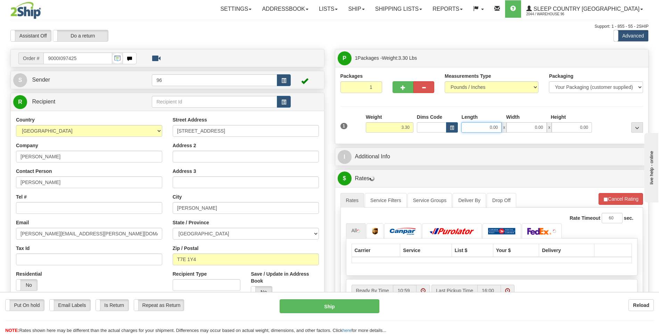
click at [486, 125] on input "0.00" at bounding box center [482, 127] width 40 height 10
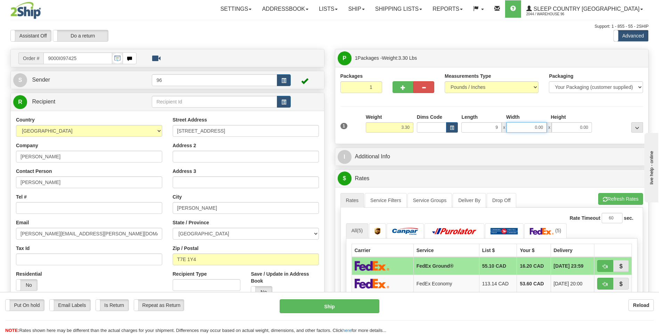
type input "9.00"
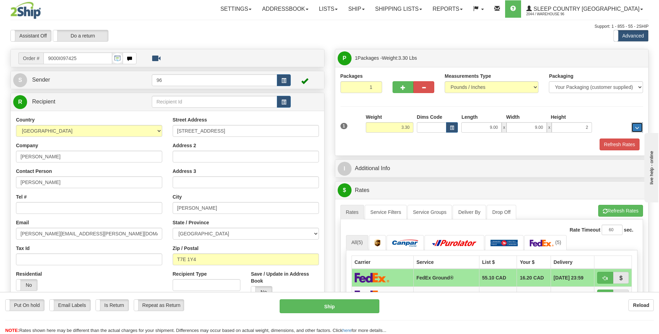
type input "2.00"
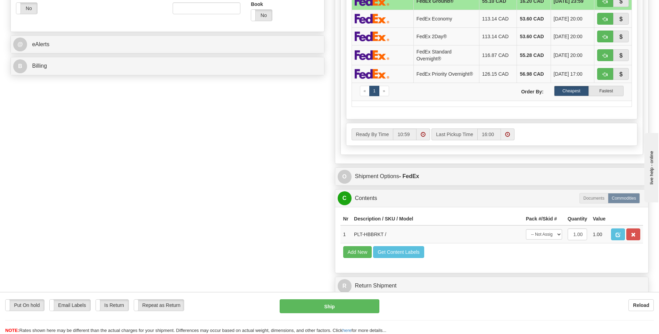
scroll to position [382, 0]
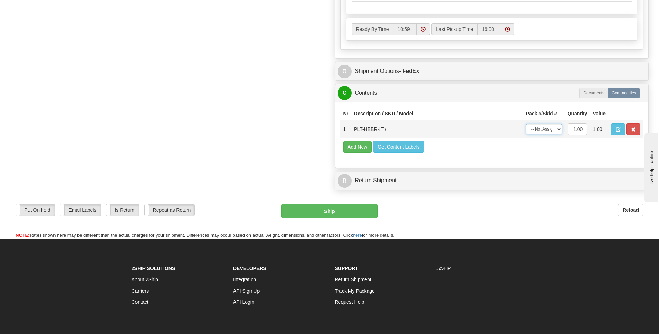
click at [555, 128] on select "-- Not Assigned -- Package 1" at bounding box center [544, 129] width 36 height 10
select select "0"
click at [526, 124] on select "-- Not Assigned -- Package 1" at bounding box center [544, 129] width 36 height 10
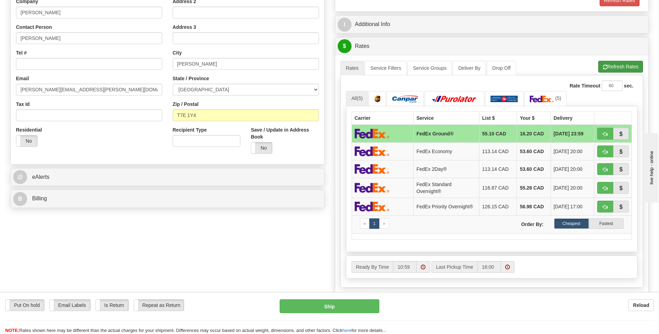
scroll to position [139, 0]
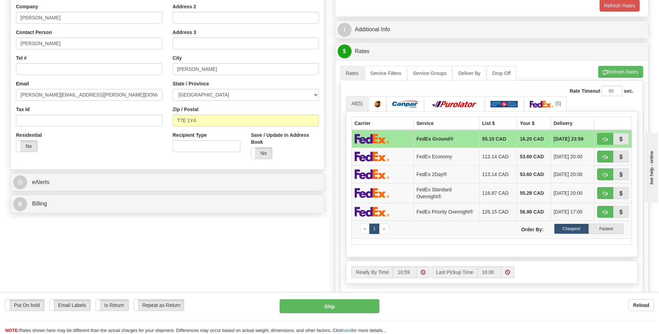
click at [614, 62] on div "A change has been made which could impact your rate estimate. To ensure the est…" at bounding box center [492, 180] width 314 height 241
click at [620, 65] on div "A change has been made which could impact your rate estimate. To ensure the est…" at bounding box center [492, 180] width 314 height 241
click at [623, 72] on button "Refresh Rates" at bounding box center [621, 72] width 45 height 12
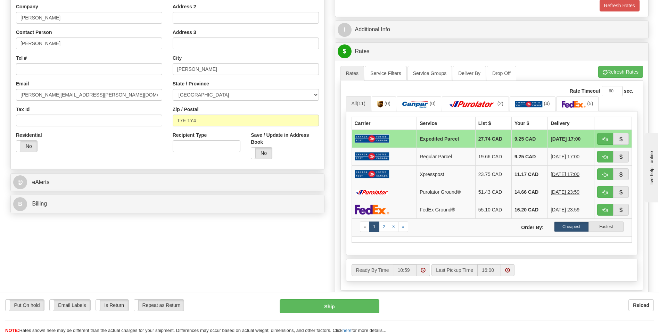
click at [353, 297] on div "Put On hold Put On hold Email Labels Email Labels Edit Is Return Is Return Repe…" at bounding box center [329, 313] width 659 height 42
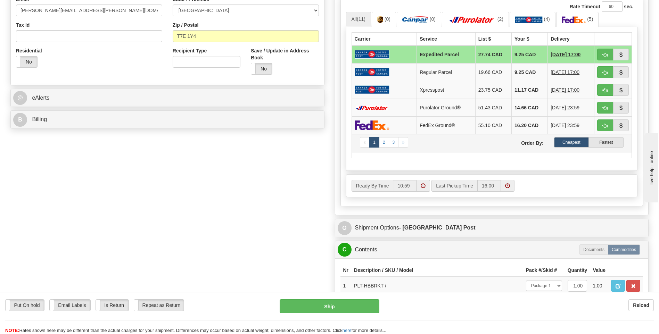
scroll to position [104, 0]
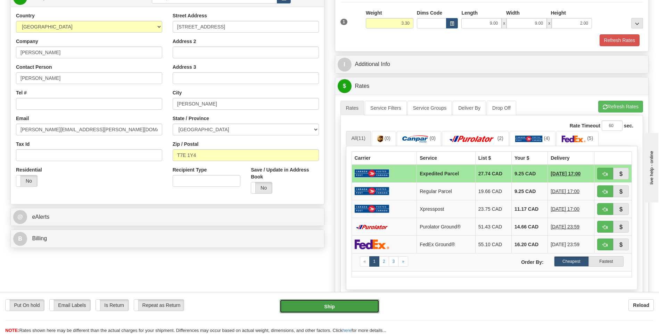
click at [338, 308] on button "Ship" at bounding box center [329, 307] width 99 height 14
type input "DOM.EP"
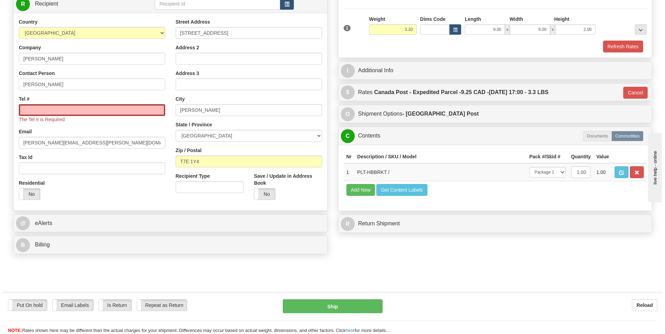
scroll to position [0, 0]
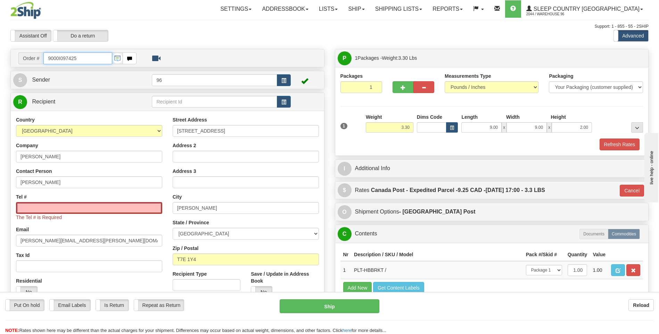
drag, startPoint x: 47, startPoint y: 58, endPoint x: -1, endPoint y: 58, distance: 47.6
click at [0, 58] on html "Training Course Close Toggle navigation Settings Shipping Preferences New Sende…" at bounding box center [329, 167] width 659 height 334
drag, startPoint x: 44, startPoint y: 210, endPoint x: 48, endPoint y: 210, distance: 3.8
click at [44, 210] on input "Tel #" at bounding box center [89, 208] width 146 height 12
paste input "[PHONE_NUMBER]"
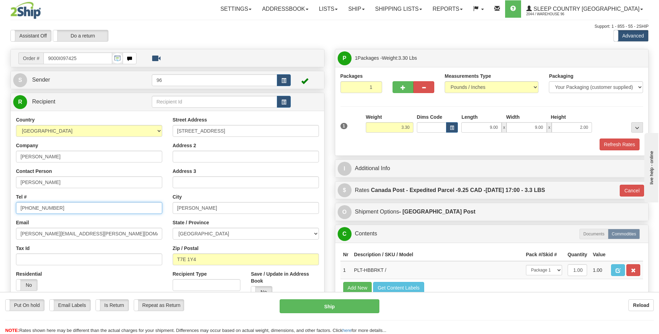
type input "[PHONE_NUMBER]"
drag, startPoint x: 365, startPoint y: 328, endPoint x: 358, endPoint y: 318, distance: 12.2
click at [366, 328] on div "NOTE: Rates shown here may be different than the actual charges for your shipme…" at bounding box center [329, 331] width 659 height 7
drag, startPoint x: 356, startPoint y: 316, endPoint x: 317, endPoint y: 212, distance: 111.1
click at [356, 316] on div "Put On hold Put On hold Email Labels Email Labels Edit Is Return Is Return Repe…" at bounding box center [329, 317] width 659 height 35
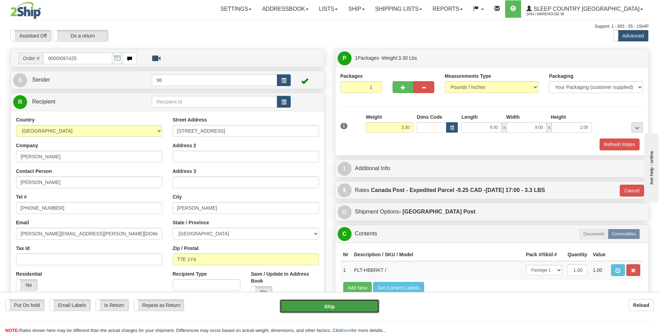
click at [319, 306] on button "Ship" at bounding box center [329, 307] width 99 height 14
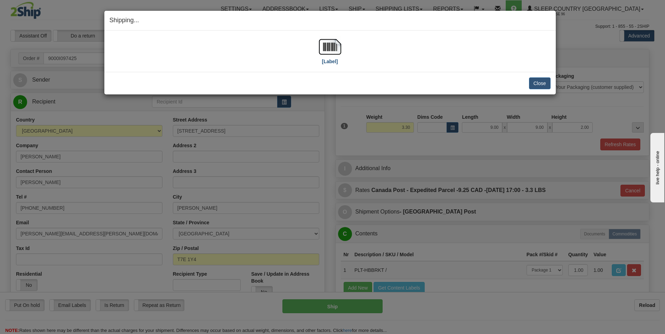
click at [337, 35] on div "[Label] IMPORTANT NOTICE Embassy / Consulate / Government Building / Hospital C…" at bounding box center [329, 51] width 451 height 41
click at [335, 42] on img at bounding box center [330, 47] width 22 height 22
click at [542, 84] on button "Close" at bounding box center [540, 84] width 22 height 12
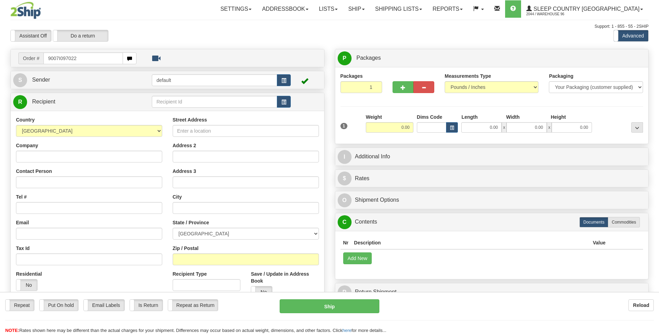
type input "9007I097022"
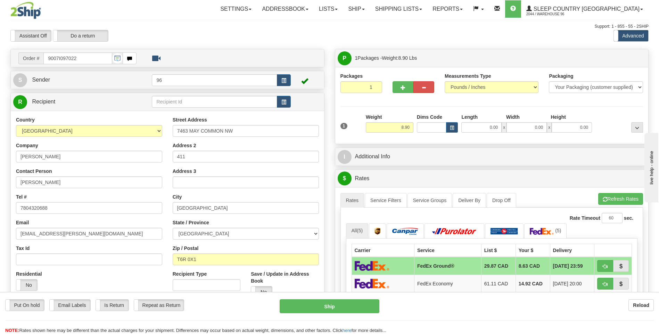
click at [471, 133] on div "1 Weight 8.90 Dims Code 0.00" at bounding box center [492, 126] width 307 height 25
click at [472, 131] on input "0.00" at bounding box center [482, 127] width 40 height 10
type input "13.00"
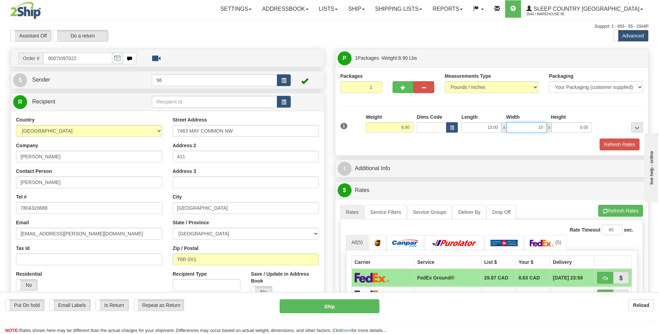
type input "10.00"
type input "5.00"
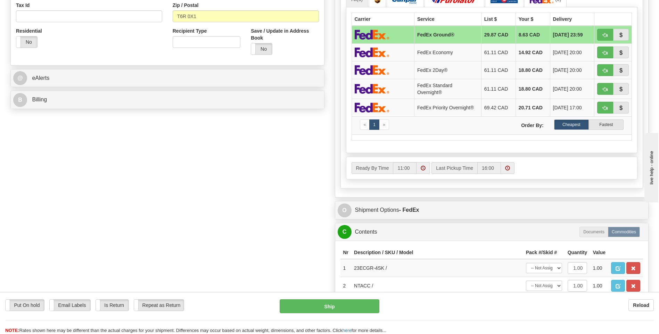
scroll to position [382, 0]
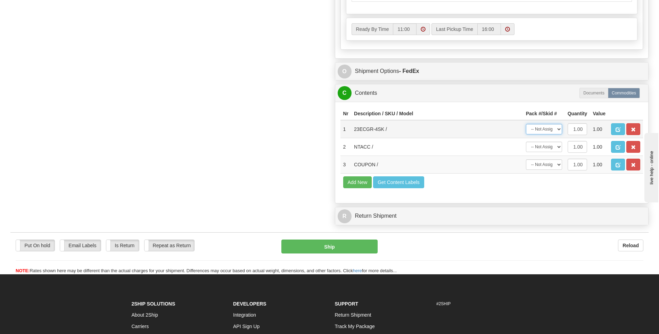
click at [538, 129] on select "-- Not Assigned -- Package 1" at bounding box center [544, 129] width 36 height 10
select select "0"
click at [526, 124] on select "-- Not Assigned -- Package 1" at bounding box center [544, 129] width 36 height 10
drag, startPoint x: 542, startPoint y: 146, endPoint x: 544, endPoint y: 153, distance: 7.5
click at [542, 146] on select "-- Not Assigned -- Package 1" at bounding box center [544, 147] width 36 height 10
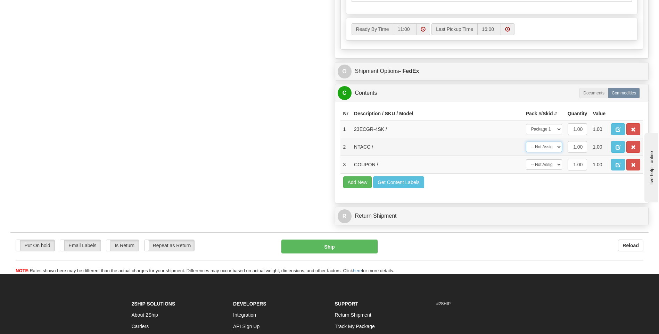
select select "0"
click at [526, 142] on select "-- Not Assigned -- Package 1" at bounding box center [544, 147] width 36 height 10
drag, startPoint x: 543, startPoint y: 166, endPoint x: 544, endPoint y: 171, distance: 4.7
click at [543, 166] on select "-- Not Assigned -- Package 1" at bounding box center [544, 165] width 36 height 10
select select "0"
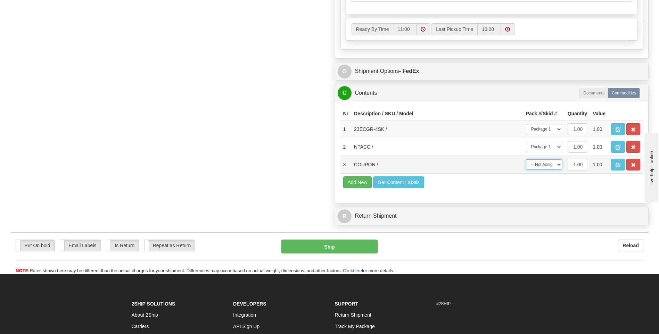
click at [526, 160] on select "-- Not Assigned -- Package 1" at bounding box center [544, 165] width 36 height 10
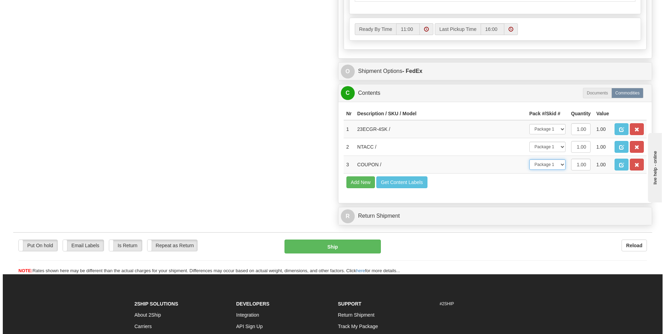
scroll to position [174, 0]
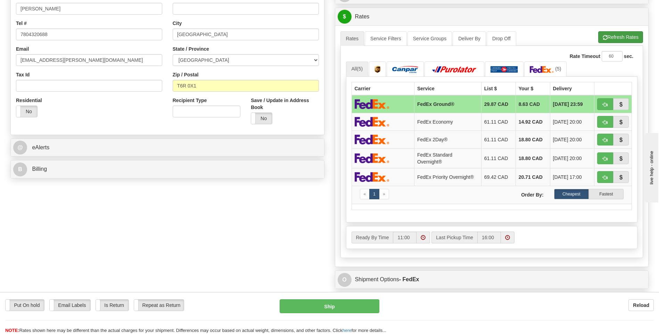
click at [617, 43] on ul "Rates Service Filters Service Groups Deliver By Drop Off Pickup Refresh Rates C…" at bounding box center [492, 38] width 303 height 15
click at [618, 39] on button "Refresh Rates" at bounding box center [621, 37] width 45 height 12
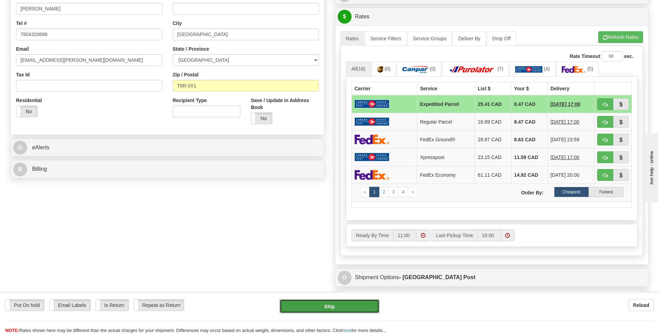
click at [344, 300] on button "Ship" at bounding box center [329, 307] width 99 height 14
type input "DOM.EP"
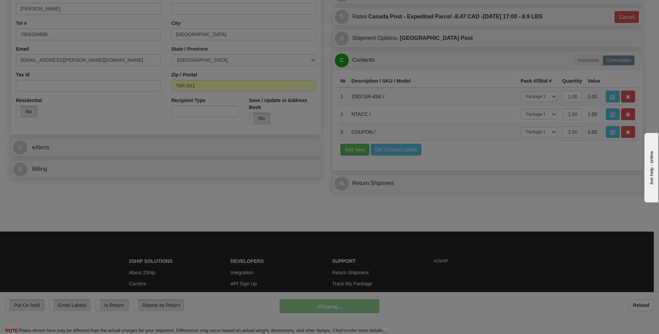
click at [351, 306] on div at bounding box center [329, 167] width 659 height 334
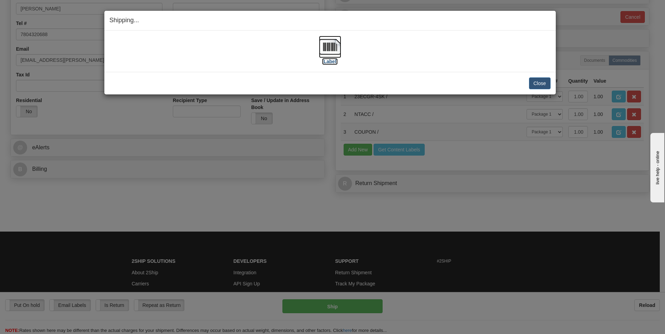
click at [325, 39] on img at bounding box center [330, 47] width 22 height 22
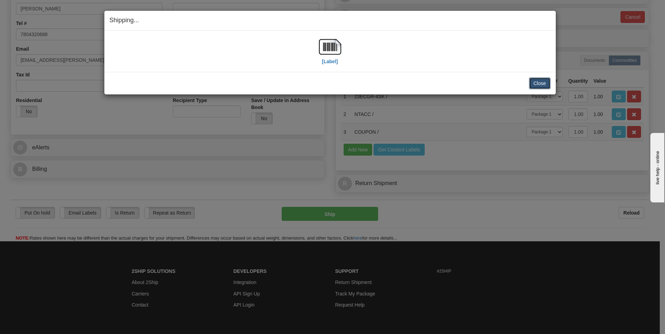
click at [532, 80] on button "Close" at bounding box center [540, 84] width 22 height 12
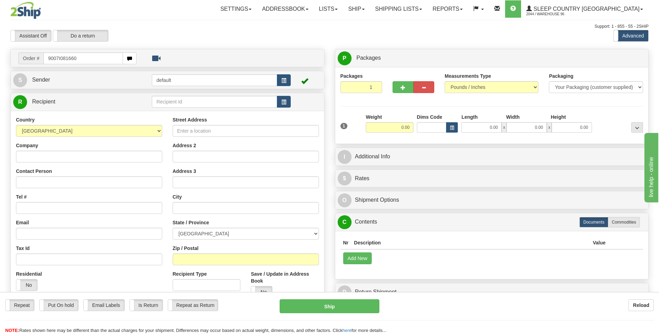
type input "9007I081660"
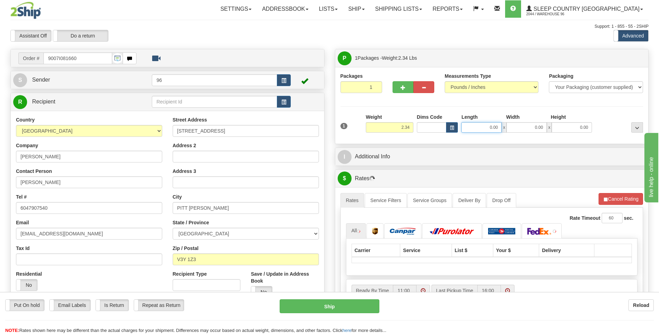
click at [481, 124] on input "0.00" at bounding box center [482, 127] width 40 height 10
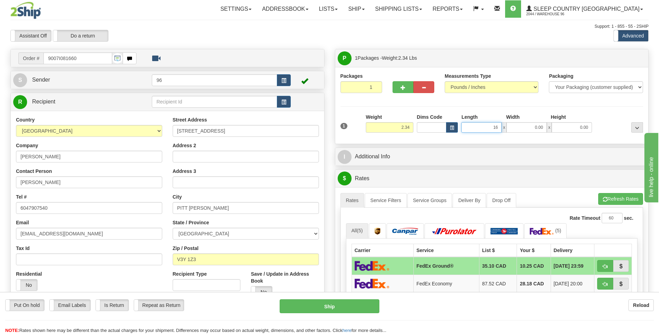
type input "1"
type input "14.00"
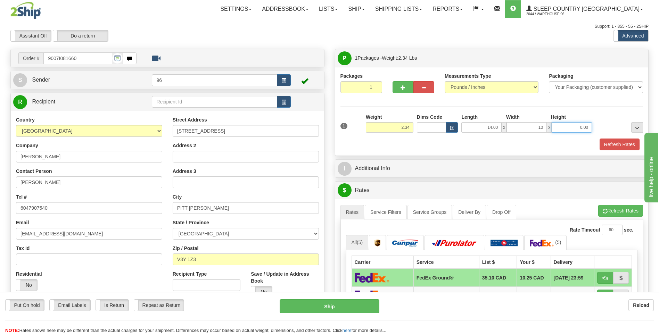
type input "10.00"
type input "4.00"
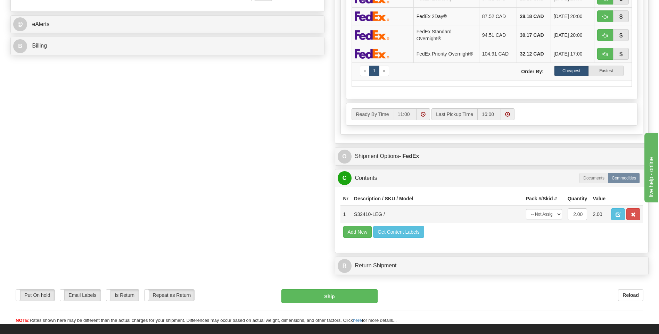
scroll to position [313, 0]
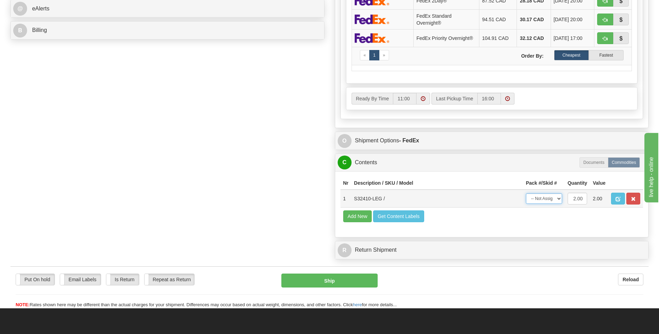
drag, startPoint x: 543, startPoint y: 198, endPoint x: 545, endPoint y: 205, distance: 6.6
click at [543, 198] on select "-- Not Assigned -- Package 1" at bounding box center [544, 199] width 36 height 10
click at [558, 201] on select "-- Not Assigned -- Package 1" at bounding box center [544, 199] width 36 height 10
select select "0"
click at [526, 194] on select "-- Not Assigned -- Package 1" at bounding box center [544, 199] width 36 height 10
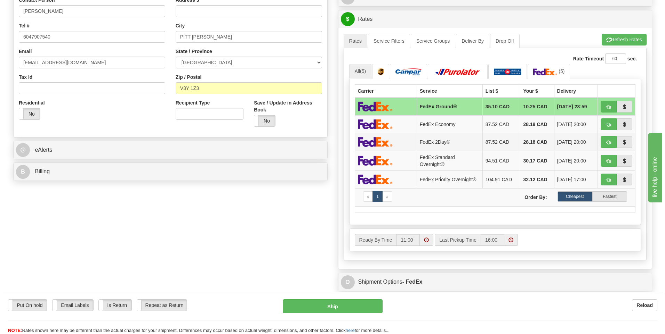
scroll to position [104, 0]
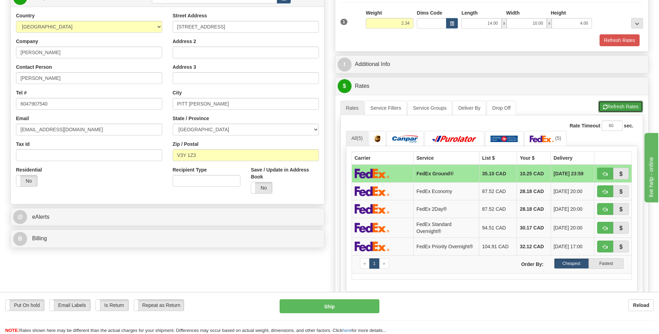
click at [613, 107] on button "Refresh Rates" at bounding box center [621, 107] width 45 height 12
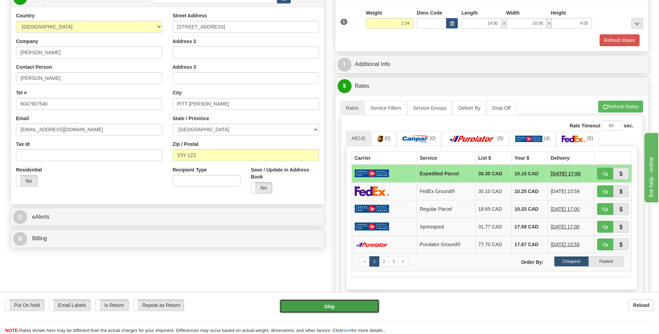
click at [352, 308] on button "Ship" at bounding box center [329, 307] width 99 height 14
type input "DOM.EP"
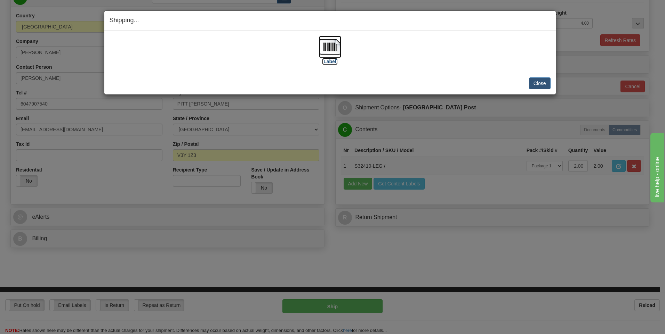
click at [330, 58] on label "[Label]" at bounding box center [330, 61] width 16 height 7
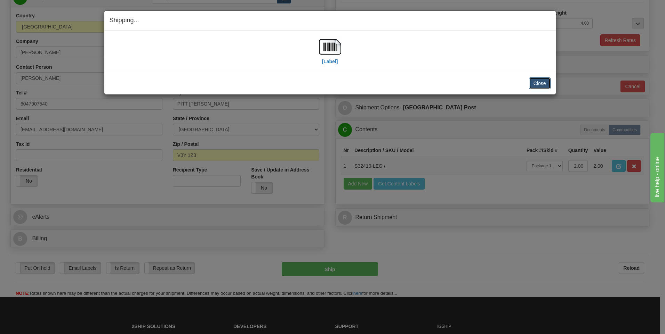
click at [543, 87] on button "Close" at bounding box center [540, 84] width 22 height 12
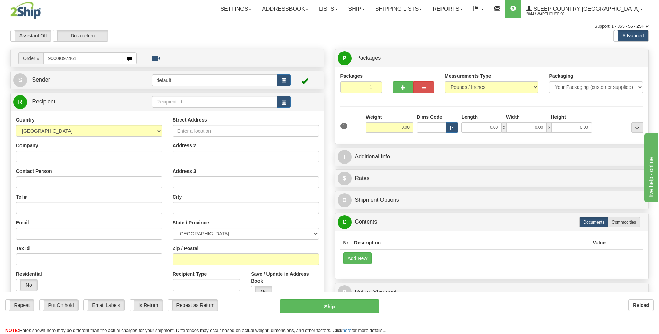
type input "9000I097461"
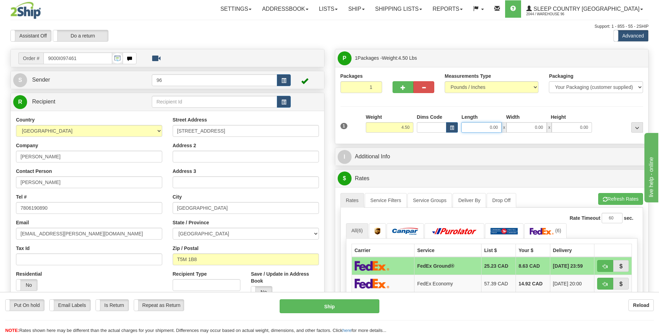
click at [479, 129] on input "0.00" at bounding box center [482, 127] width 40 height 10
type input "13.00"
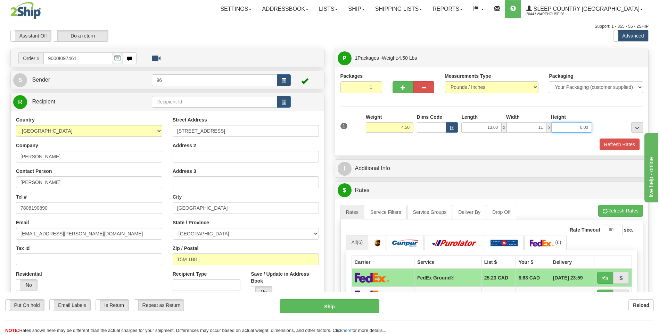
type input "11.00"
type input "3.00"
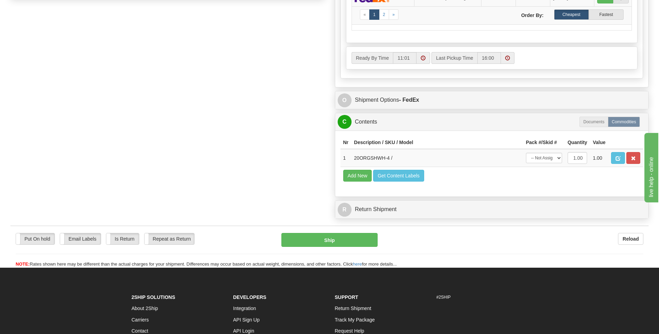
scroll to position [382, 0]
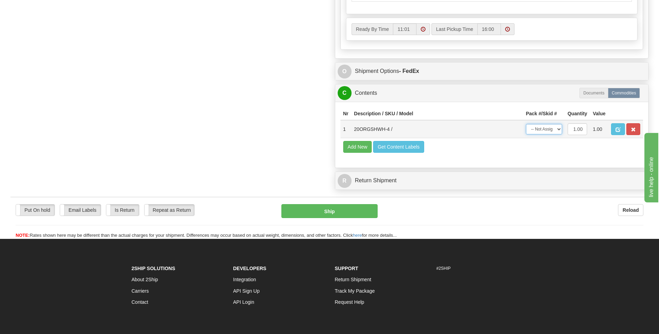
click at [543, 130] on select "-- Not Assigned -- Package 1" at bounding box center [544, 129] width 36 height 10
select select "0"
click at [526, 124] on select "-- Not Assigned -- Package 1" at bounding box center [544, 129] width 36 height 10
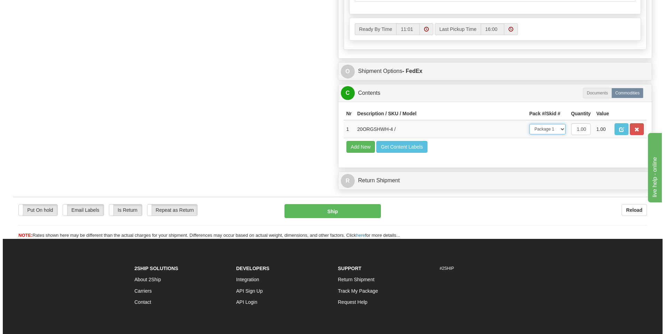
scroll to position [139, 0]
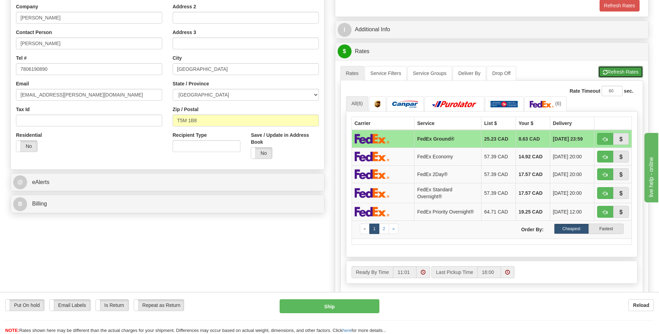
click at [617, 72] on button "Refresh Rates" at bounding box center [621, 72] width 45 height 12
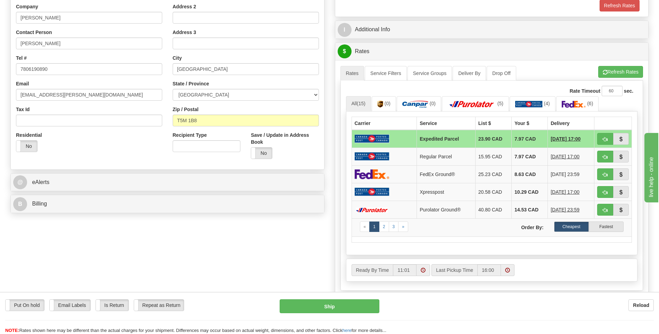
click at [341, 295] on div "Put On hold Put On hold Email Labels Email Labels Edit Is Return Is Return Repe…" at bounding box center [329, 313] width 659 height 42
click at [343, 300] on button "Ship" at bounding box center [329, 307] width 99 height 14
type input "DOM.EP"
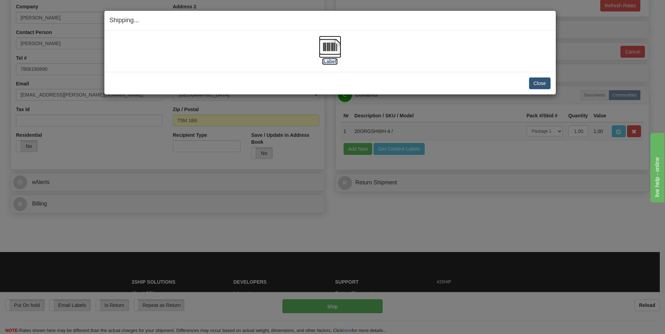
click at [331, 52] on img at bounding box center [330, 47] width 22 height 22
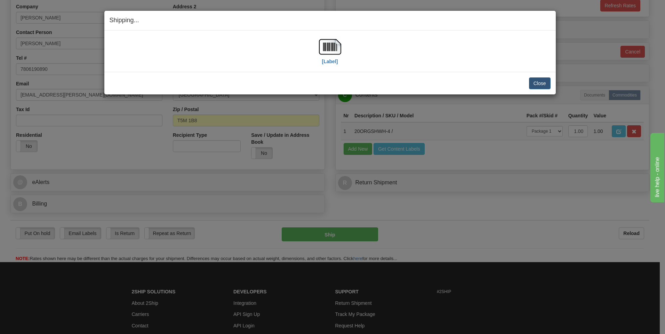
click at [552, 86] on div "Close Cancel Cancel Shipment and Quit Pickup Quit Pickup ONLY" at bounding box center [329, 83] width 451 height 23
click at [548, 86] on button "Close" at bounding box center [540, 84] width 22 height 12
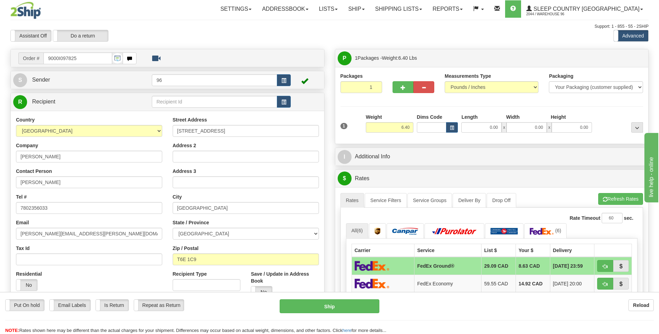
click at [502, 134] on div "1 Weight 6.40 Dims Code 0.00" at bounding box center [492, 126] width 307 height 25
click at [496, 126] on input "0.00" at bounding box center [482, 127] width 40 height 10
type input "25.00"
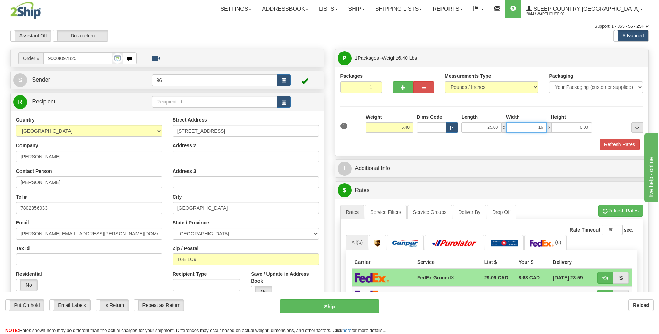
type input "16.00"
type input "5.00"
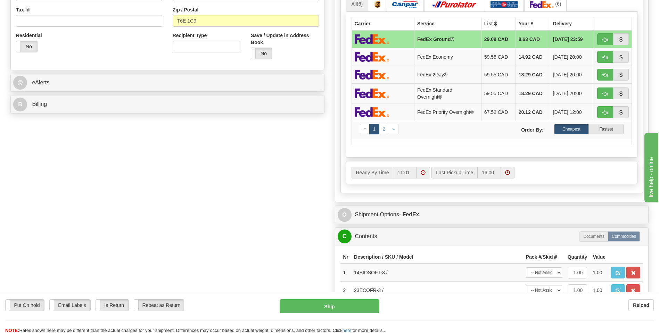
scroll to position [243, 0]
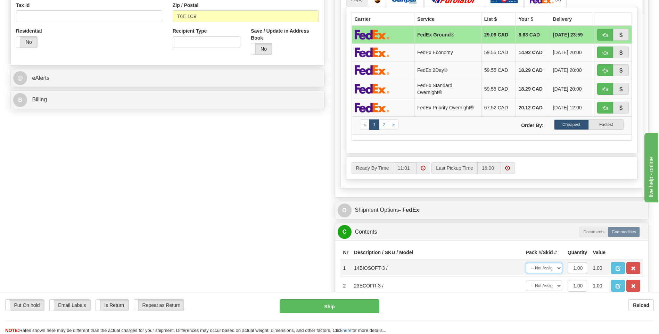
click at [535, 267] on select "-- Not Assigned -- Package 1" at bounding box center [544, 268] width 36 height 10
select select "0"
click at [526, 263] on select "-- Not Assigned -- Package 1" at bounding box center [544, 268] width 36 height 10
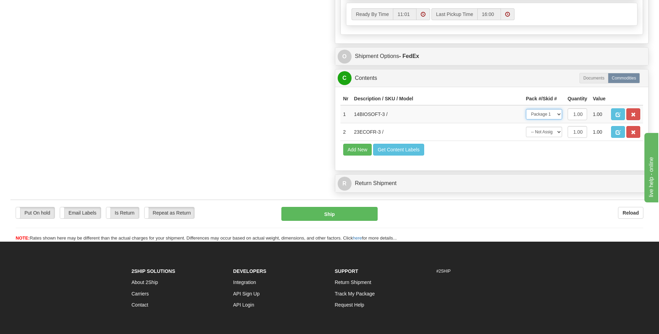
scroll to position [439, 0]
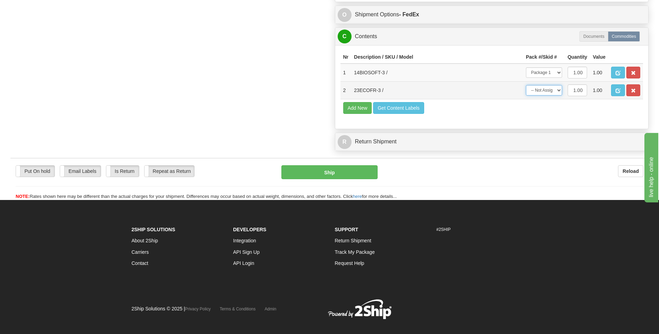
click at [551, 90] on select "-- Not Assigned -- Package 1" at bounding box center [544, 90] width 36 height 10
select select "0"
click at [526, 85] on select "-- Not Assigned -- Package 1" at bounding box center [544, 90] width 36 height 10
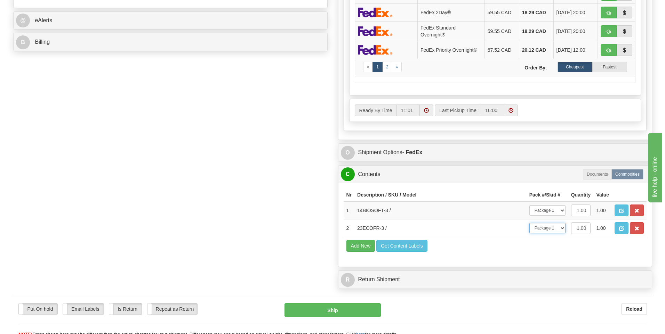
scroll to position [196, 0]
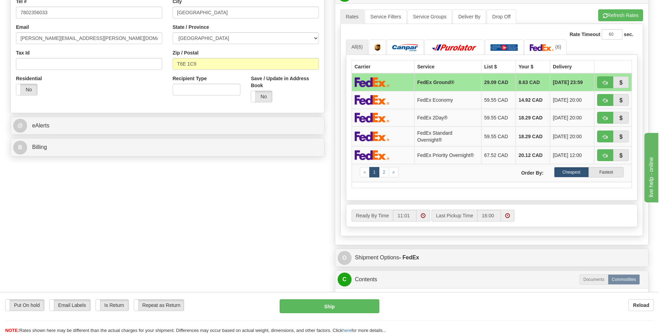
click at [603, 5] on div "A change has been made which could impact your rate estimate. To ensure the est…" at bounding box center [492, 123] width 314 height 241
click at [606, 14] on span "button" at bounding box center [605, 16] width 5 height 5
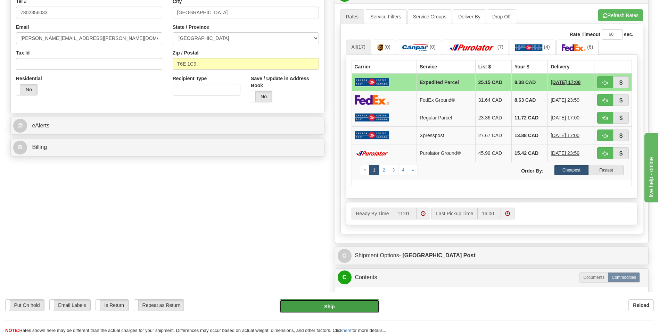
click at [330, 301] on button "Ship" at bounding box center [329, 307] width 99 height 14
type input "DOM.EP"
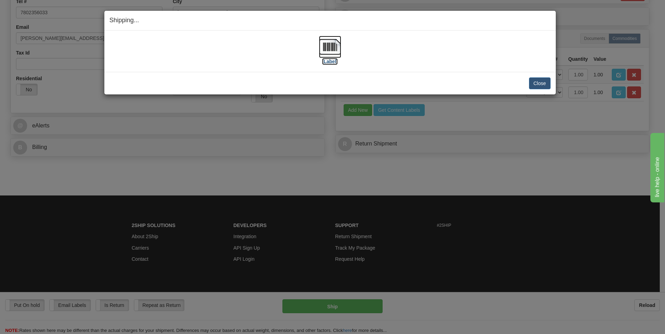
click at [332, 48] on img at bounding box center [330, 47] width 22 height 22
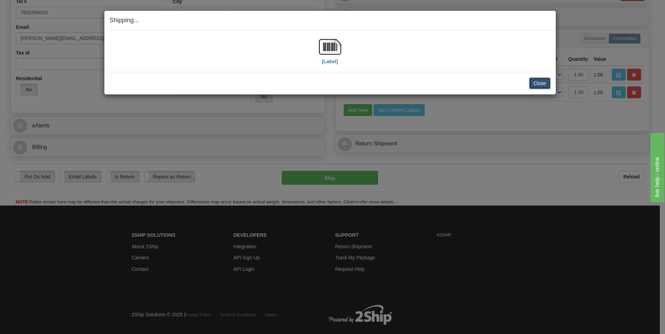
click at [535, 78] on button "Close" at bounding box center [540, 84] width 22 height 12
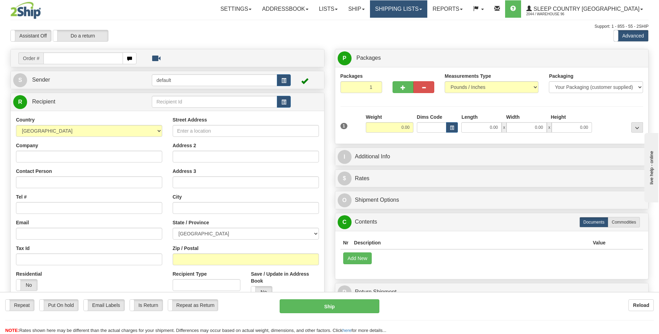
click at [428, 6] on link "Shipping lists" at bounding box center [398, 8] width 57 height 17
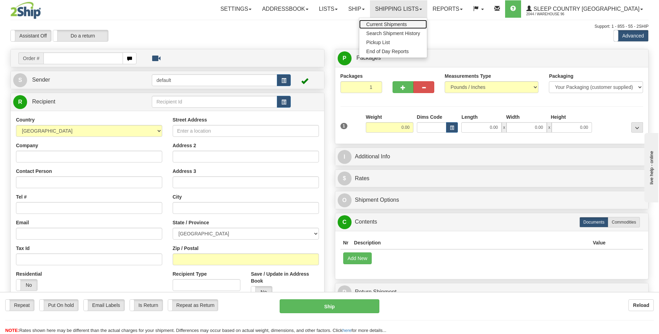
click at [407, 22] on span "Current Shipments" at bounding box center [386, 25] width 41 height 6
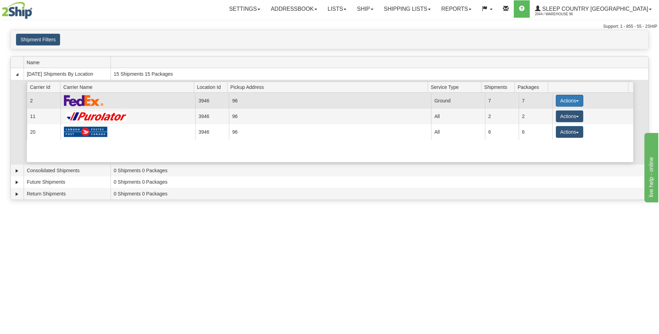
click at [569, 98] on button "Actions" at bounding box center [570, 101] width 28 height 12
click at [563, 122] on link "Close" at bounding box center [556, 123] width 56 height 9
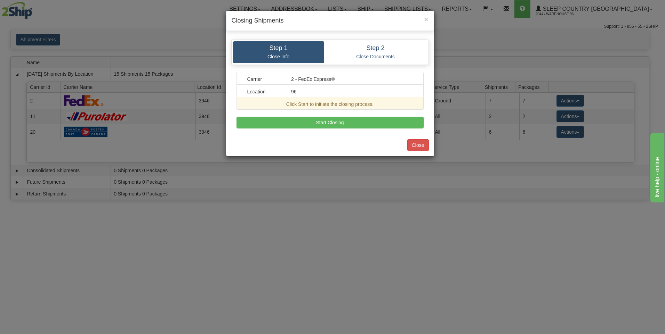
click at [370, 129] on div "Step 1 Close Info Step 2 Close Documents Carrier 2 - FedEx Express® Location 96…" at bounding box center [330, 83] width 208 height 99
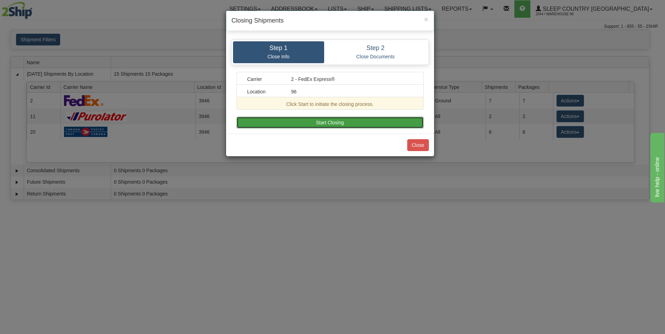
click at [373, 127] on button "Start Closing" at bounding box center [329, 123] width 187 height 12
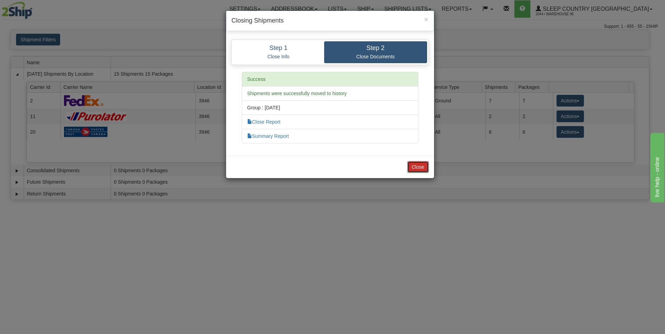
click at [416, 165] on button "Close" at bounding box center [418, 167] width 22 height 12
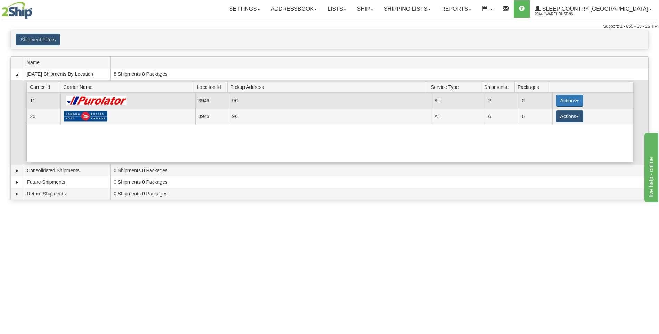
click at [565, 99] on button "Actions" at bounding box center [570, 101] width 28 height 12
click at [552, 131] on span "Pickup" at bounding box center [544, 131] width 18 height 5
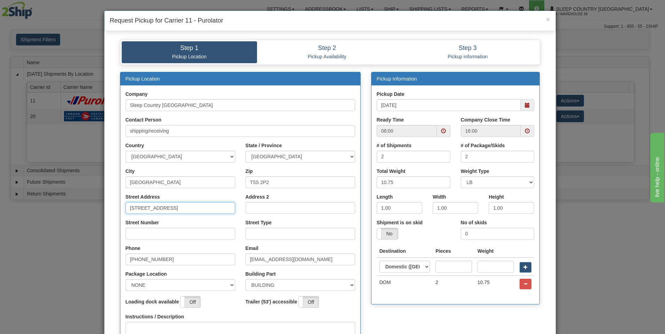
drag, startPoint x: 179, startPoint y: 212, endPoint x: 141, endPoint y: 214, distance: 37.9
click at [141, 214] on input "[STREET_ADDRESS]" at bounding box center [179, 208] width 109 height 12
type input "18137"
click at [120, 234] on div "Street Number" at bounding box center [180, 232] width 120 height 26
click at [134, 233] on input "Street Number" at bounding box center [179, 234] width 109 height 12
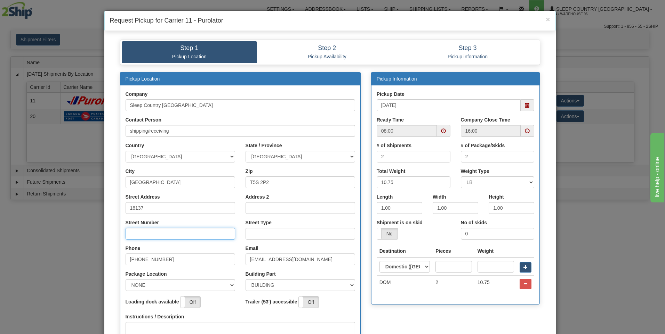
type input "111"
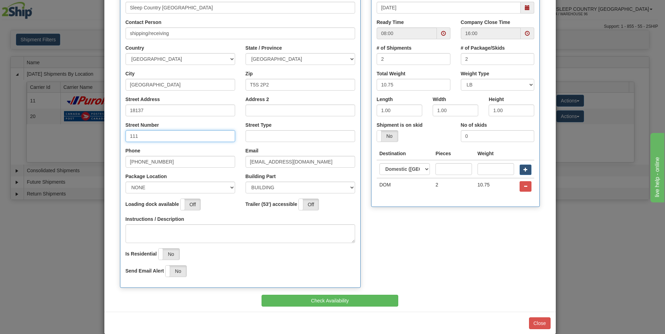
scroll to position [104, 0]
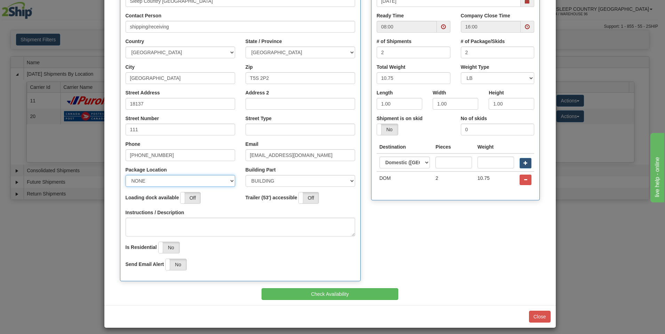
click at [144, 179] on select "NONE FRONT REAR SIDE" at bounding box center [179, 181] width 109 height 12
select select "2"
click at [125, 175] on select "NONE FRONT REAR SIDE" at bounding box center [179, 181] width 109 height 12
click at [145, 221] on textarea "Instructions / Description" at bounding box center [239, 227] width 229 height 19
type textarea "bay1"
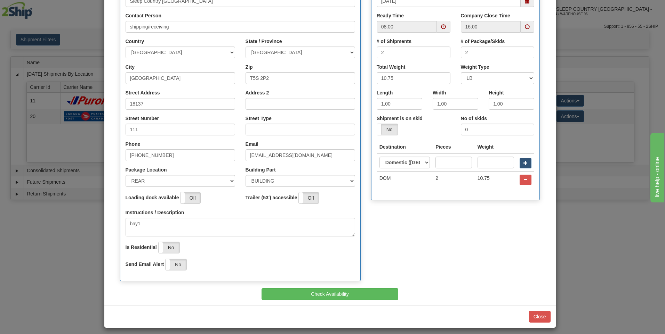
drag, startPoint x: 312, startPoint y: 145, endPoint x: 309, endPoint y: 131, distance: 13.9
click at [312, 145] on div "Email [EMAIL_ADDRESS][DOMAIN_NAME]" at bounding box center [299, 151] width 109 height 21
click at [309, 131] on input "Street Type" at bounding box center [299, 130] width 109 height 12
type input "AVE"
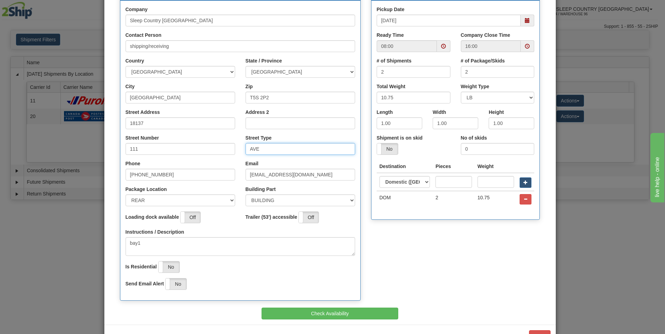
scroll to position [70, 0]
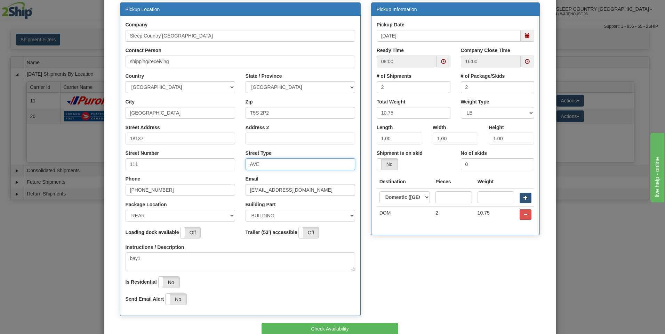
click at [438, 65] on span at bounding box center [444, 62] width 14 height 12
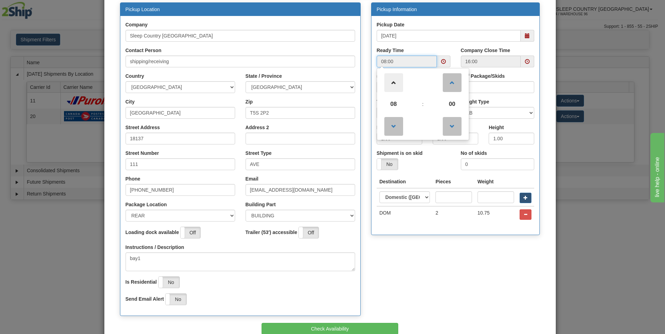
drag, startPoint x: 383, startPoint y: 84, endPoint x: 397, endPoint y: 82, distance: 14.4
click at [384, 84] on span at bounding box center [393, 82] width 19 height 19
click at [397, 82] on span at bounding box center [393, 82] width 19 height 19
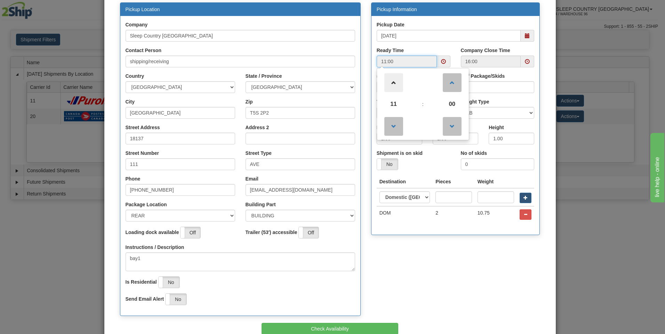
type input "12:00"
click at [382, 271] on div "Pickup Location Company Sleep Country [GEOGRAPHIC_DATA] Contact Person shipping…" at bounding box center [330, 162] width 430 height 321
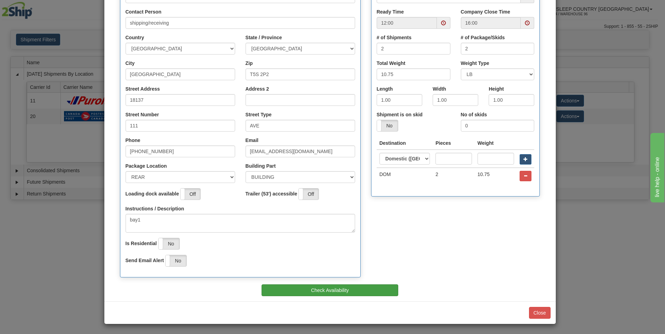
scroll to position [109, 0]
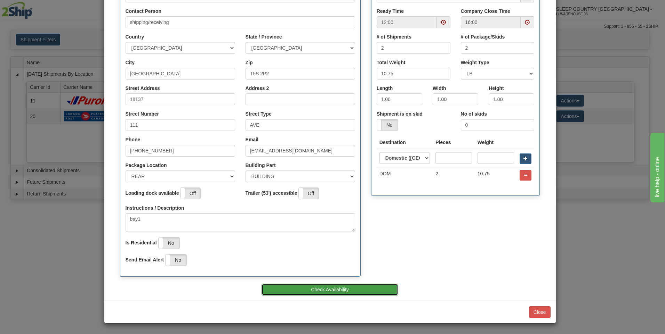
drag, startPoint x: 346, startPoint y: 292, endPoint x: 352, endPoint y: 267, distance: 25.5
click at [347, 292] on button "Check Availability" at bounding box center [329, 290] width 137 height 12
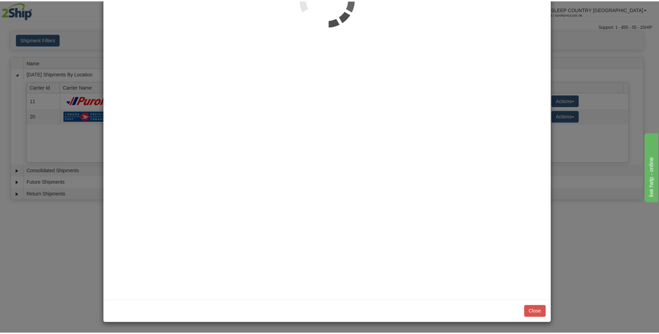
scroll to position [0, 0]
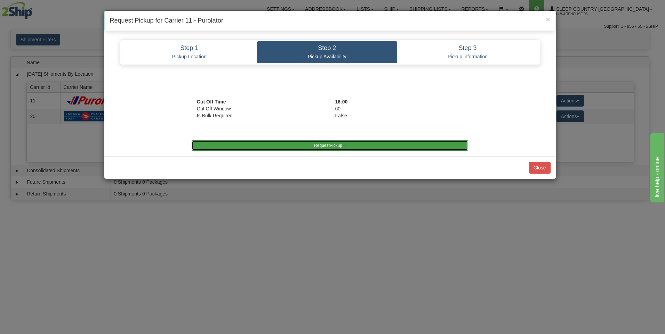
click at [336, 146] on button "RequestPickup #" at bounding box center [330, 145] width 276 height 10
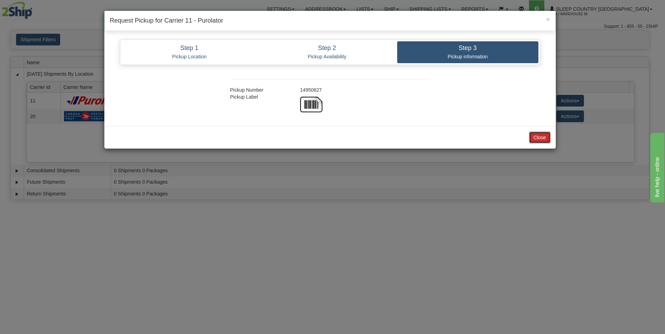
click at [547, 138] on button "Close" at bounding box center [540, 138] width 22 height 12
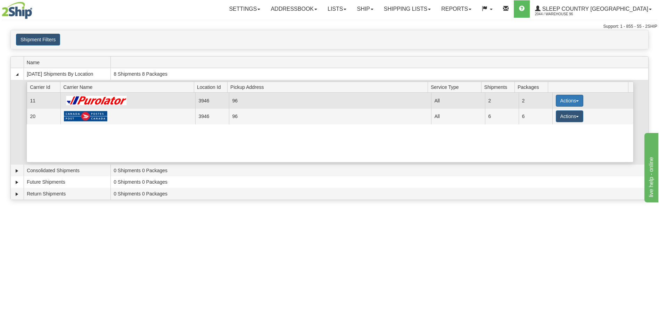
click at [560, 101] on button "Actions" at bounding box center [570, 101] width 28 height 12
click at [541, 125] on span "Close" at bounding box center [543, 122] width 16 height 5
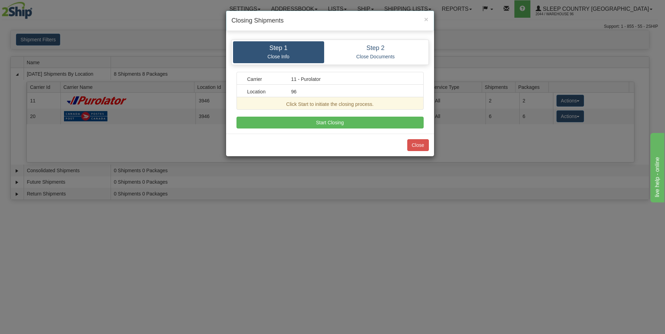
click at [319, 113] on div "Carrier 11 - Purolator Location 96 Click Start to initiate the closing process.…" at bounding box center [329, 100] width 187 height 57
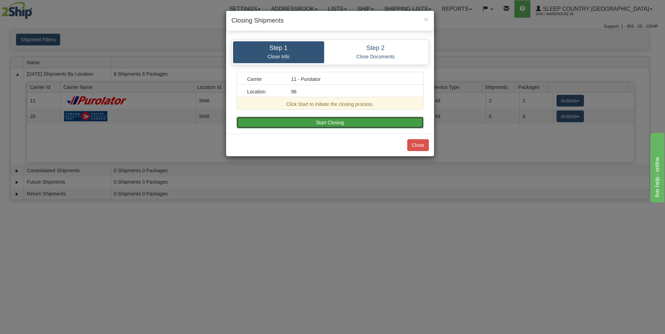
click at [324, 117] on button "Start Closing" at bounding box center [329, 123] width 187 height 12
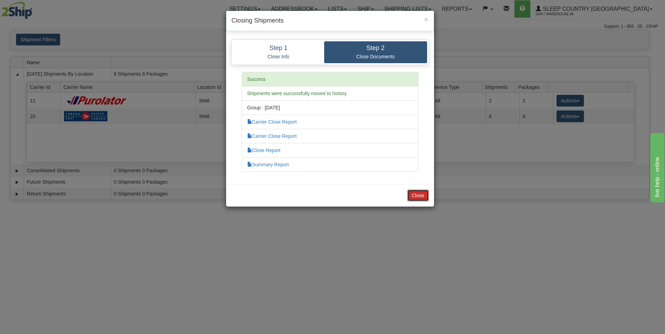
click at [414, 196] on button "Close" at bounding box center [418, 196] width 22 height 12
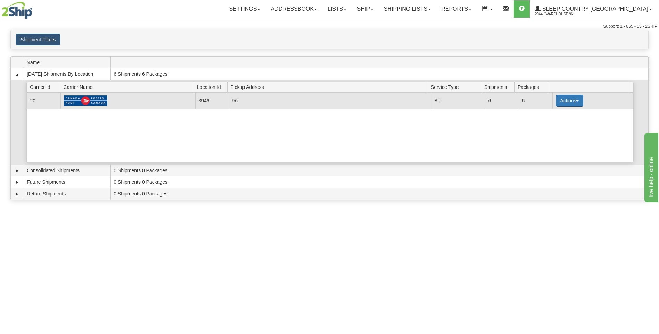
click at [564, 102] on button "Actions" at bounding box center [570, 101] width 28 height 12
click at [550, 121] on span "Close" at bounding box center [543, 122] width 16 height 5
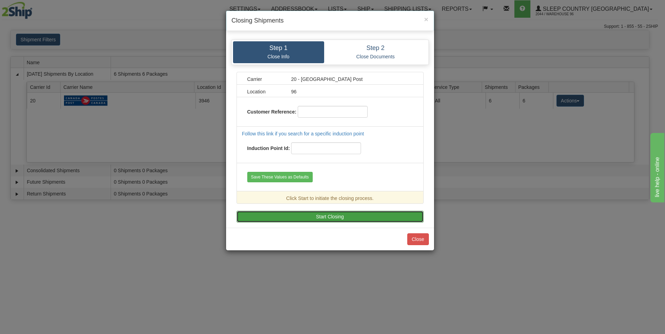
click at [337, 221] on button "Start Closing" at bounding box center [329, 217] width 187 height 12
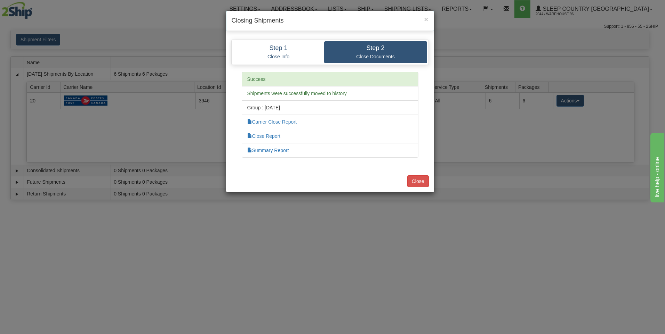
click at [287, 125] on li "Carrier Close Report" at bounding box center [330, 122] width 177 height 15
click at [288, 122] on link "Carrier Close Report" at bounding box center [271, 122] width 49 height 6
click at [411, 178] on button "Close" at bounding box center [418, 182] width 22 height 12
